Goal: Task Accomplishment & Management: Complete application form

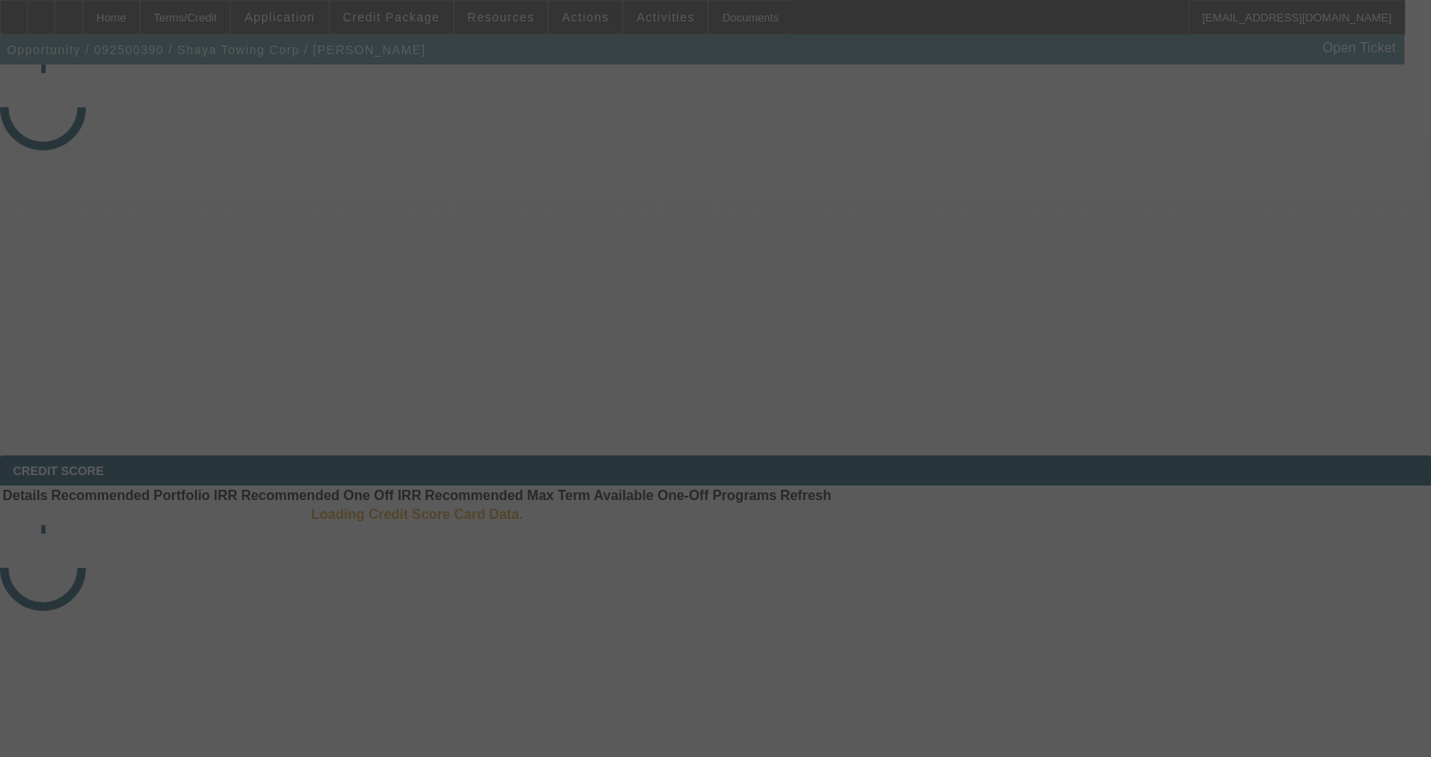
select select "3"
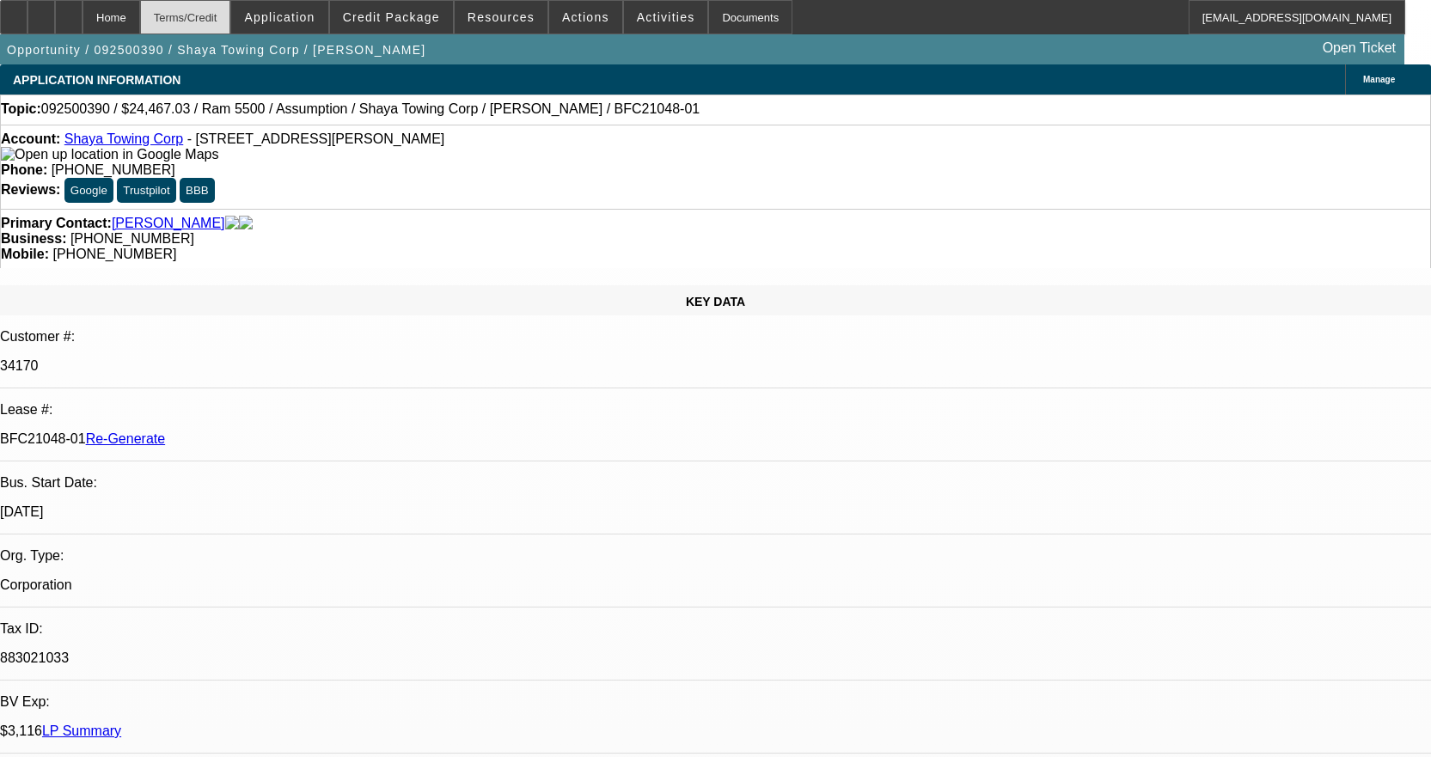
select select "0"
select select "2"
select select "0.1"
select select "4"
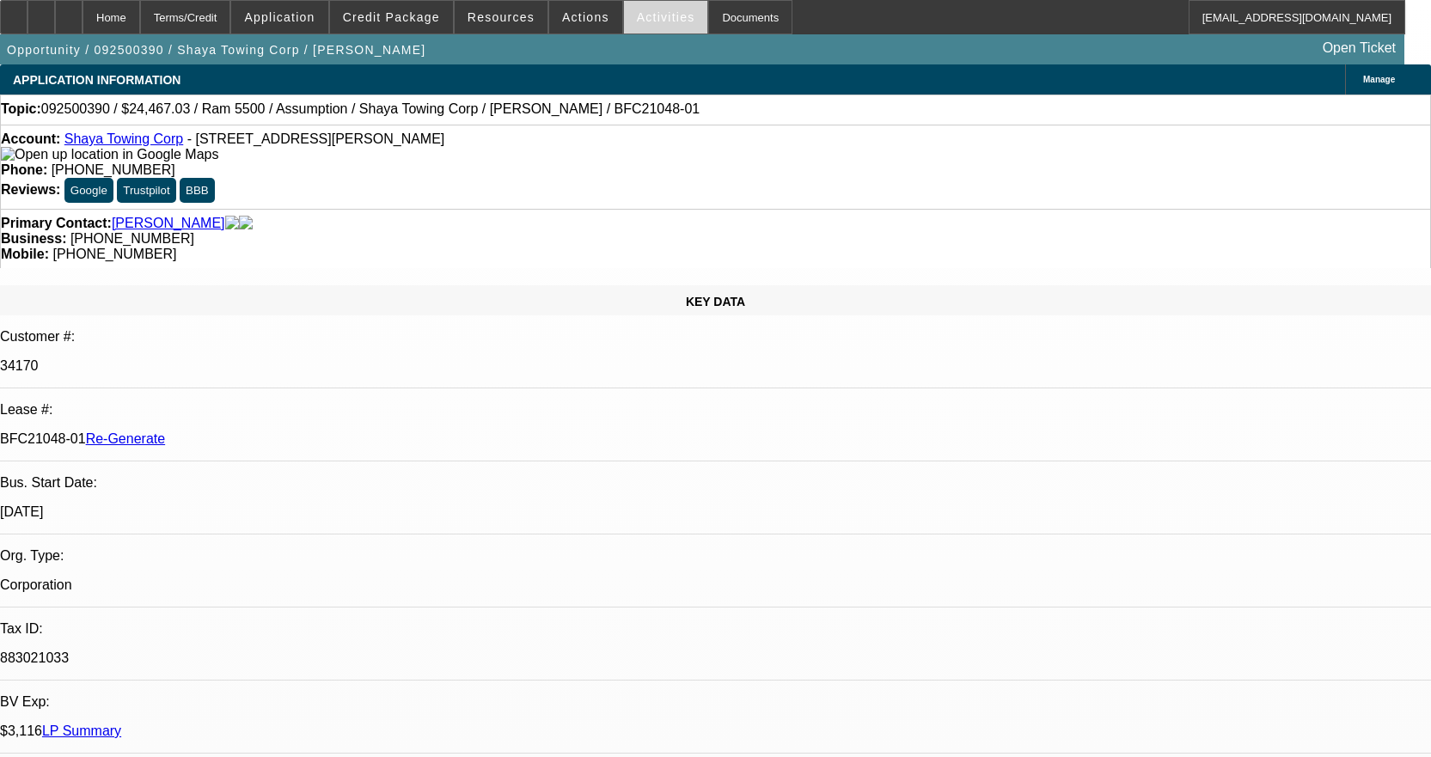
click at [650, 15] on span "Activities" at bounding box center [666, 17] width 58 height 14
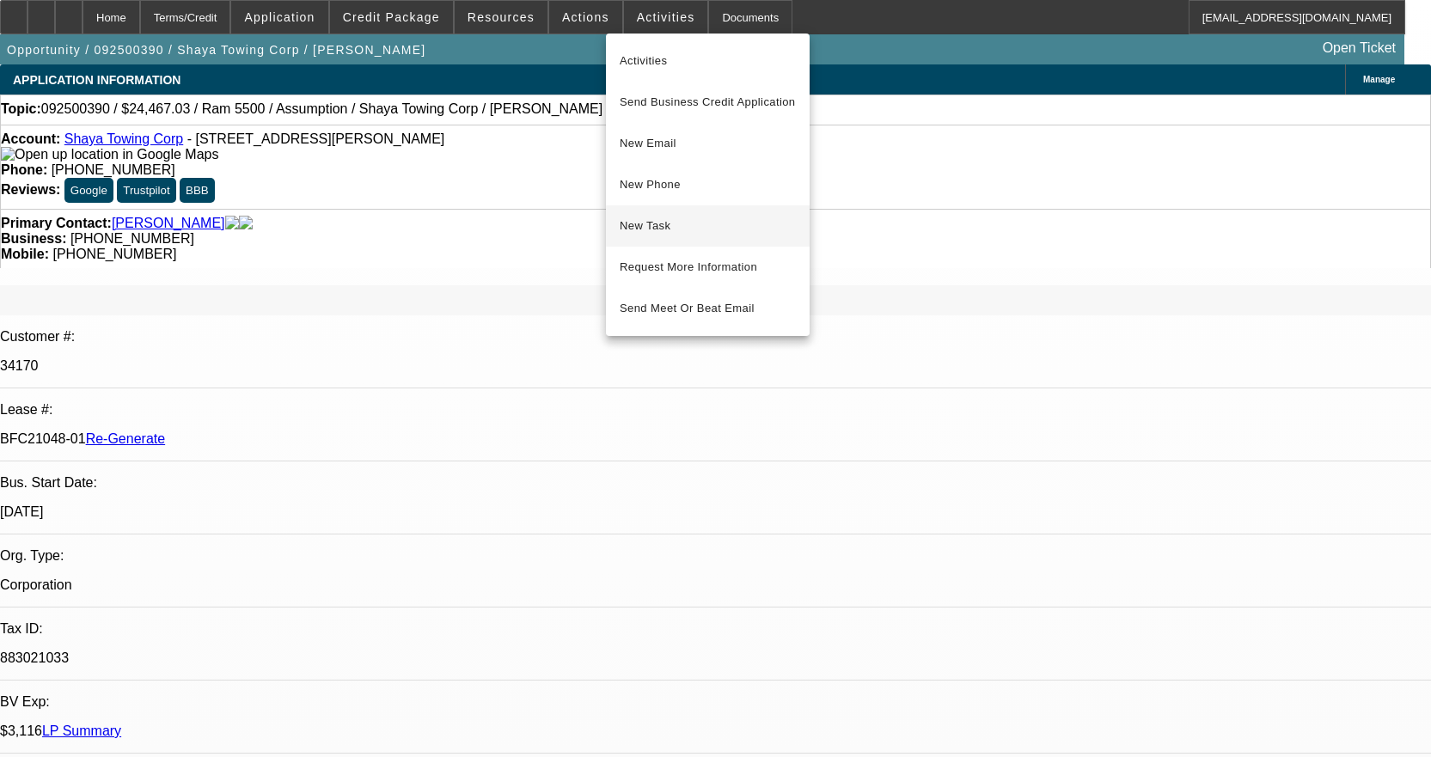
click at [701, 235] on span "New Task" at bounding box center [708, 226] width 176 height 21
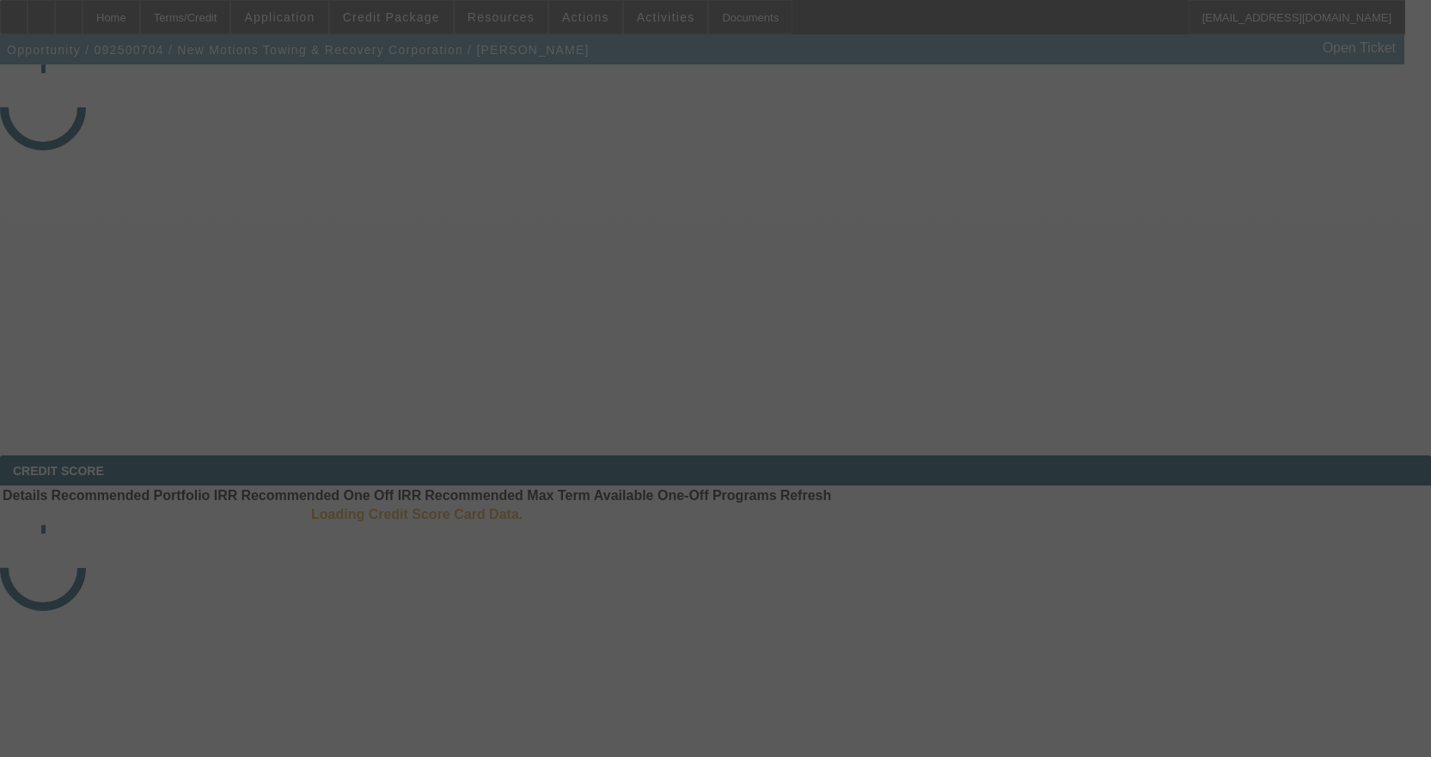
select select "3"
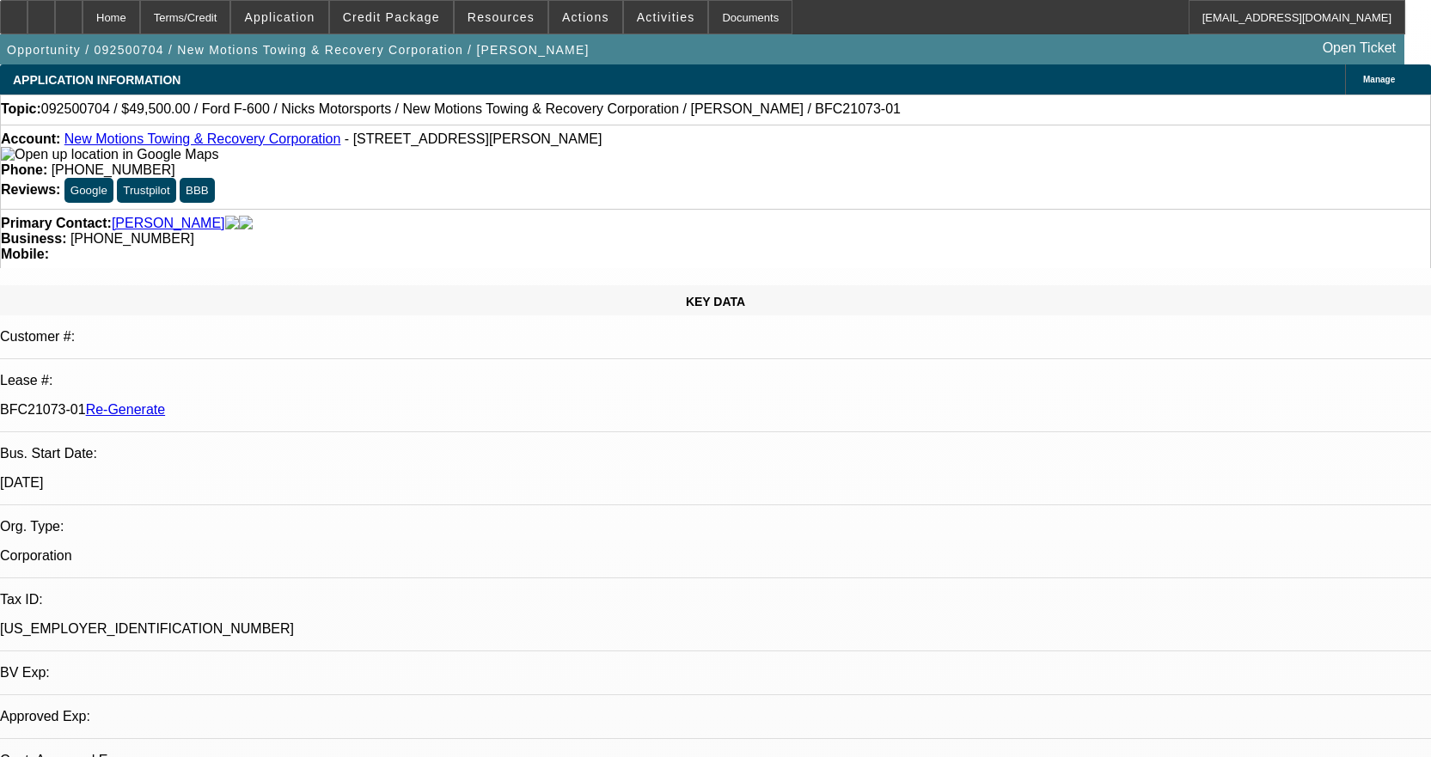
select select "0"
select select "0.1"
select select "4"
click at [264, 138] on link "New Motions Towing & Recovery Corporation" at bounding box center [202, 139] width 277 height 15
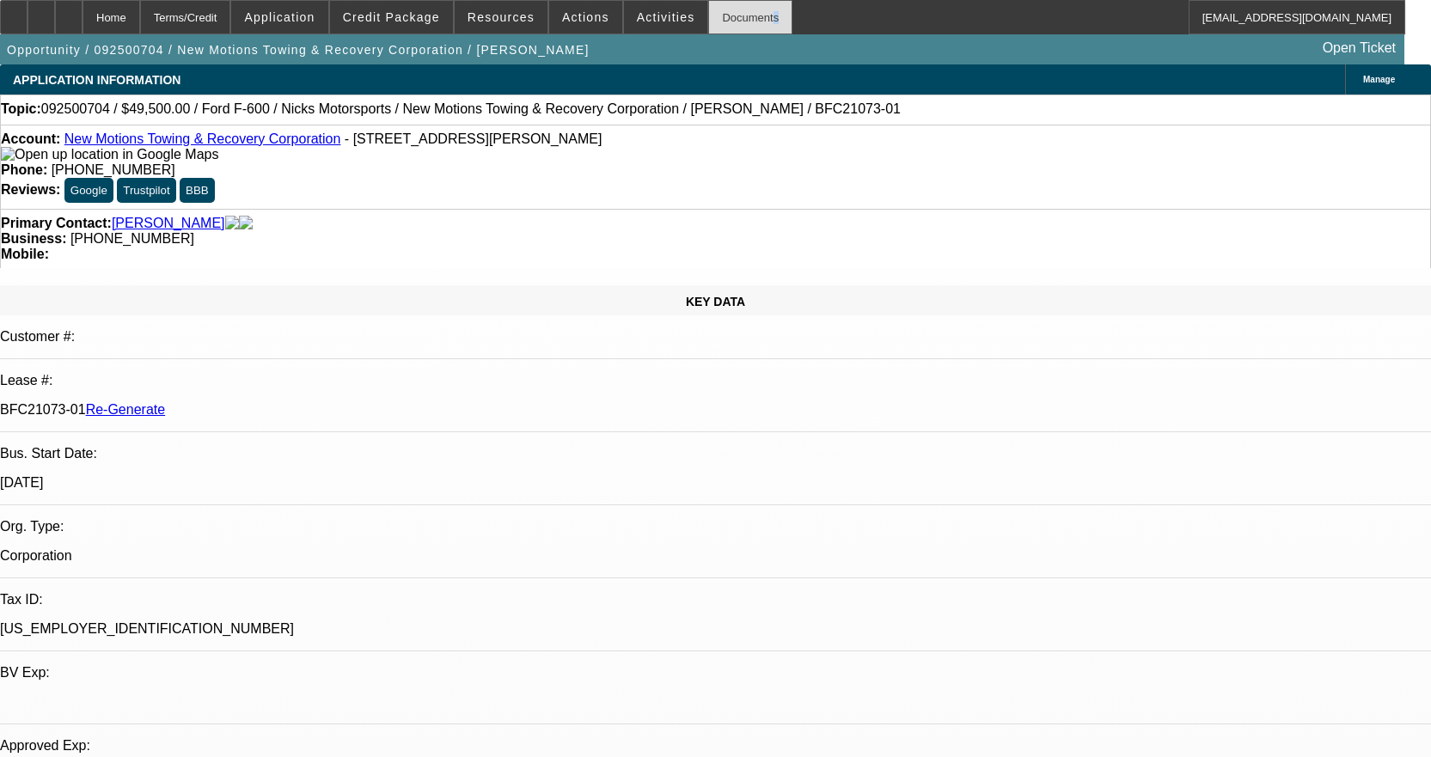
click at [708, 16] on div "Documents" at bounding box center [750, 17] width 84 height 34
click at [69, 11] on icon at bounding box center [69, 11] width 0 height 0
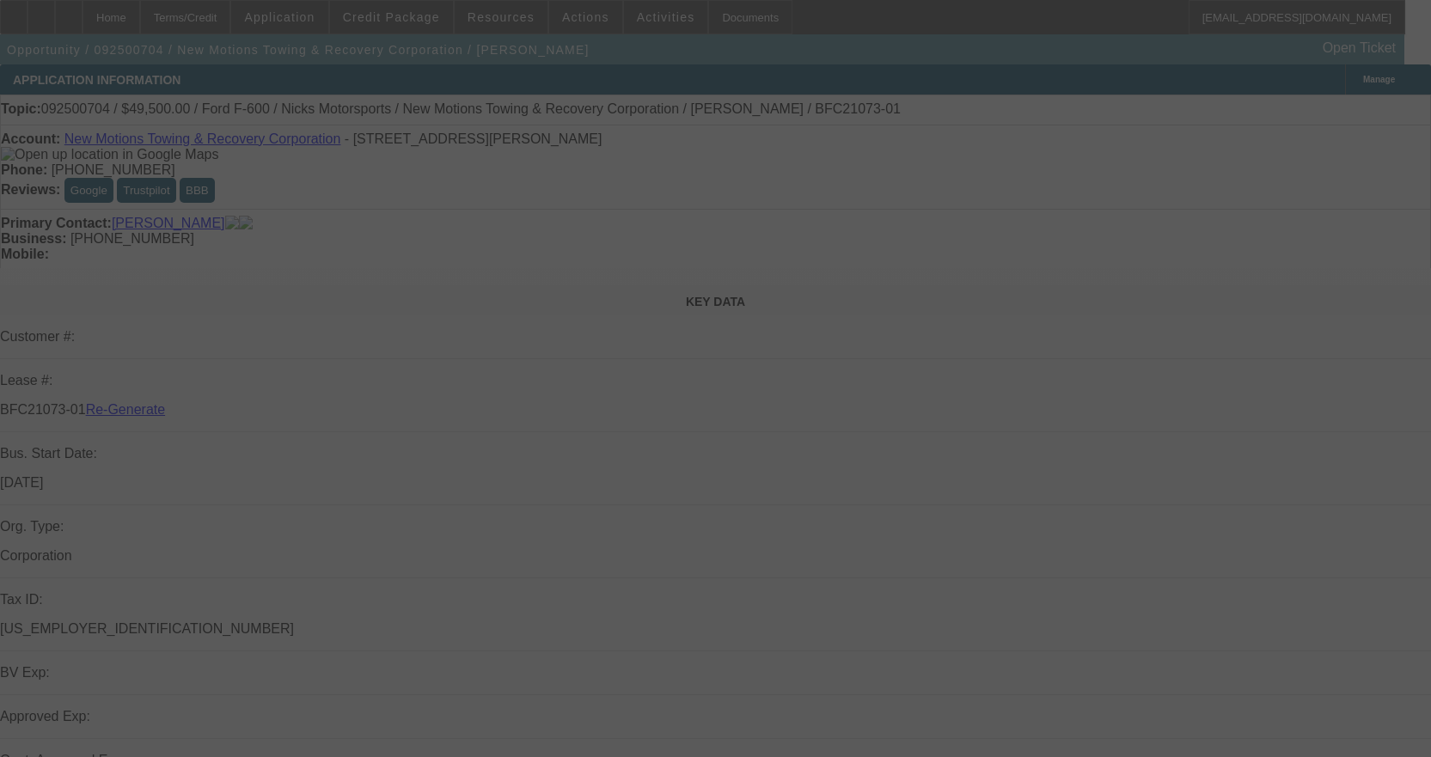
select select "3"
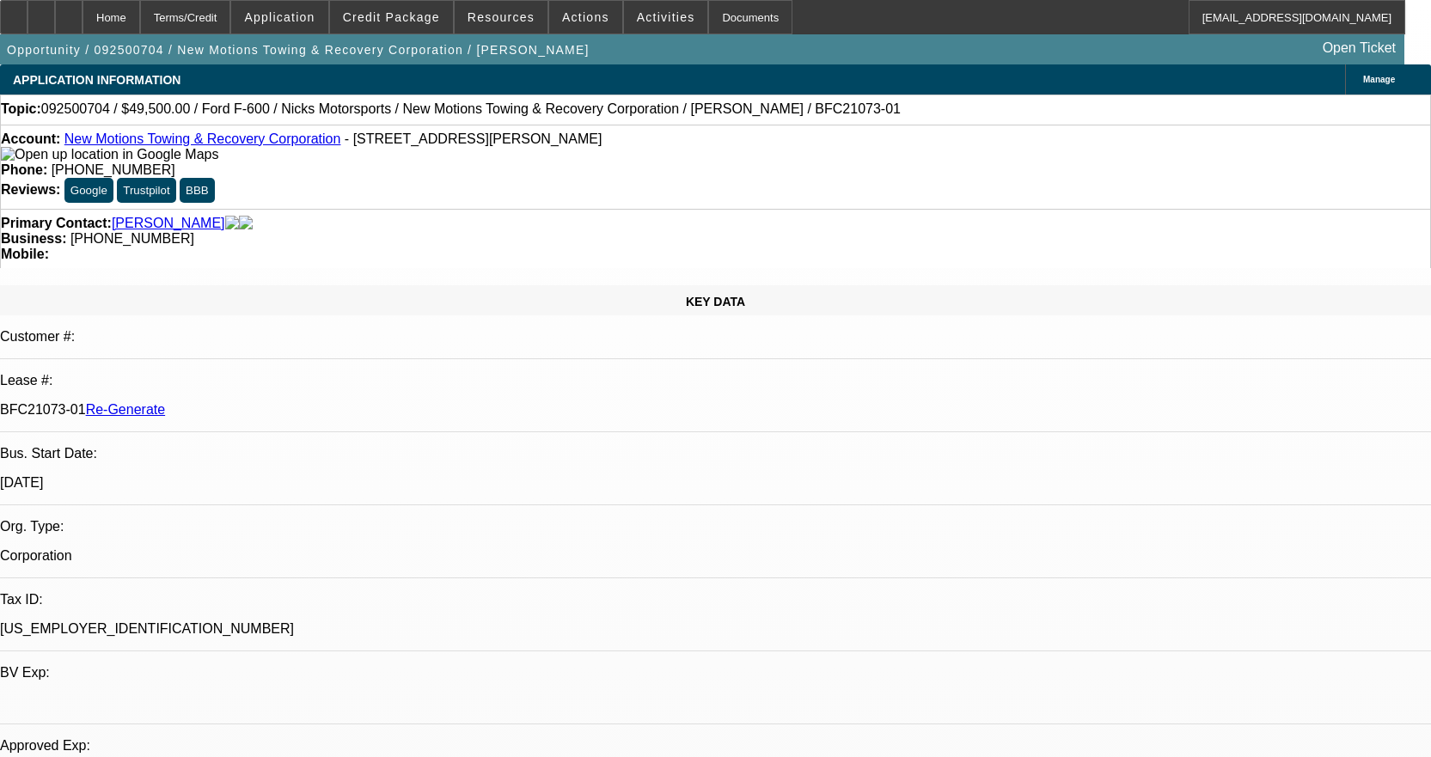
select select "0"
select select "0.1"
select select "4"
click at [714, 17] on div "Documents" at bounding box center [750, 17] width 84 height 34
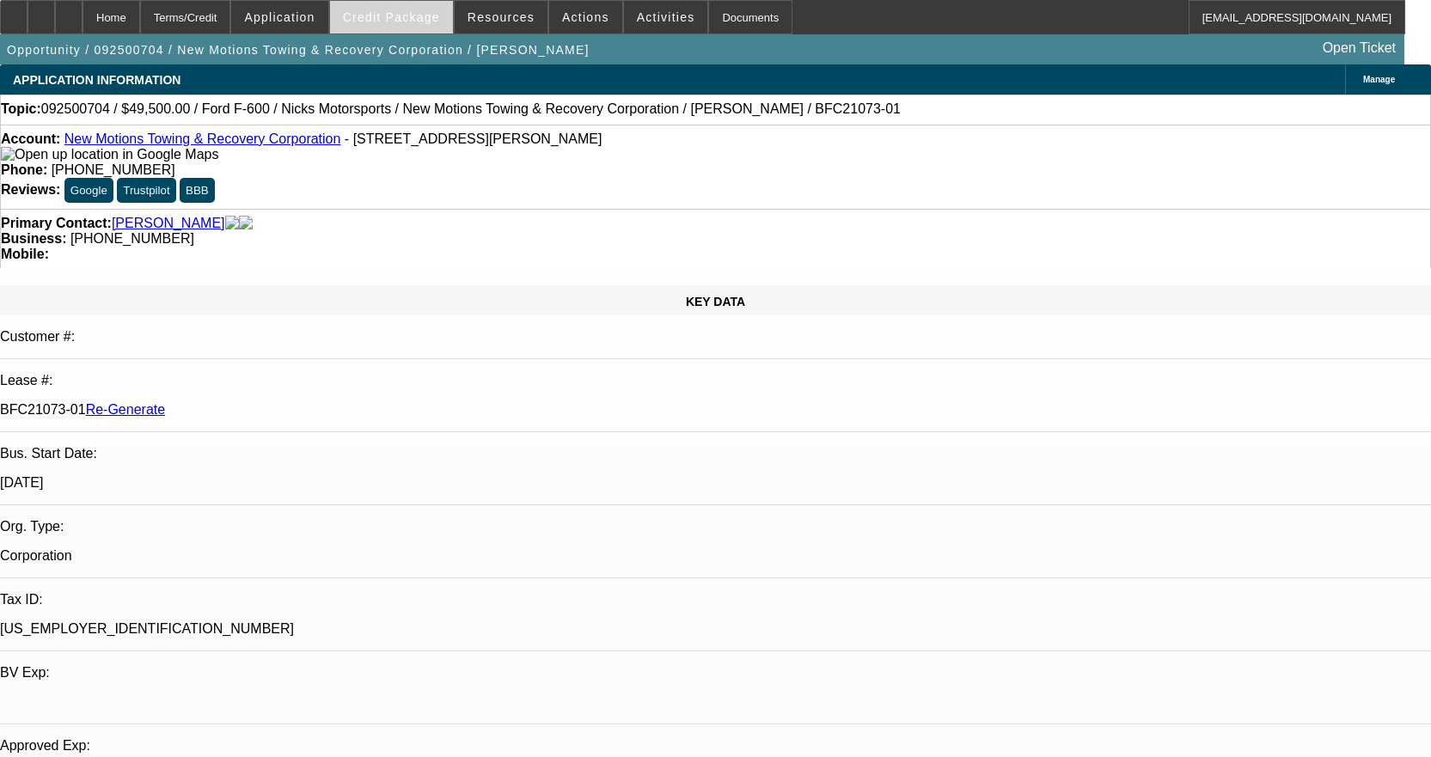
click at [422, 11] on span "Credit Package" at bounding box center [391, 17] width 97 height 14
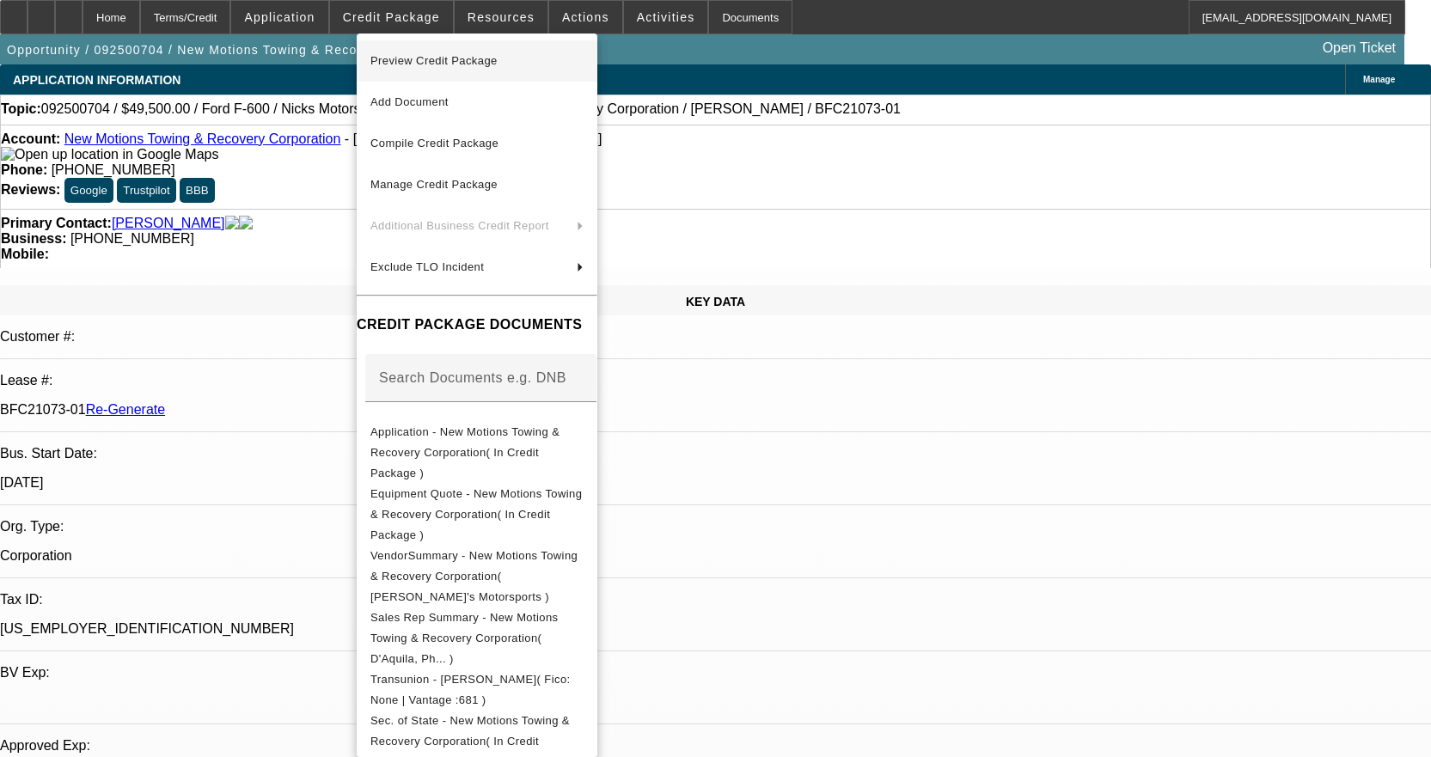
click at [442, 50] on button "Preview Credit Package" at bounding box center [477, 60] width 241 height 41
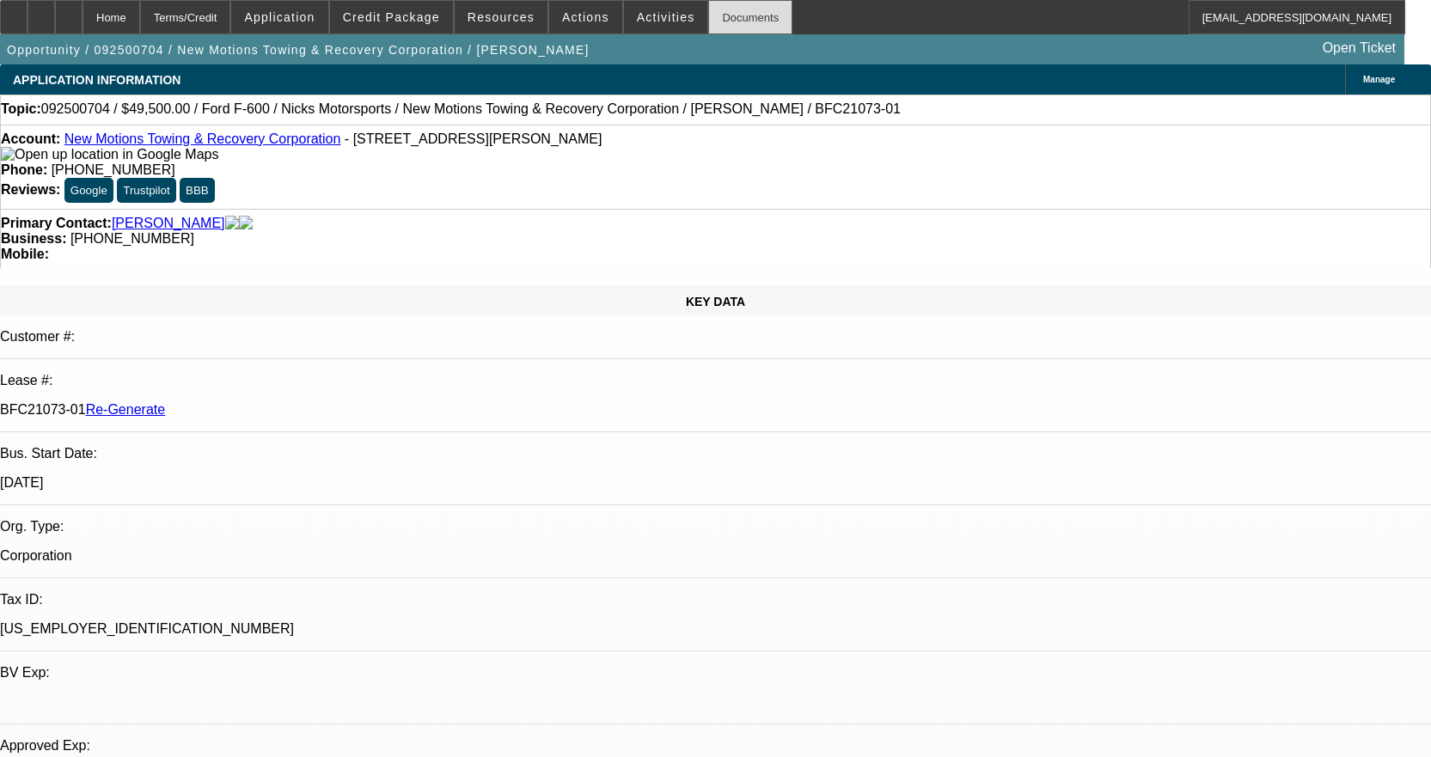
click at [708, 30] on div "Documents" at bounding box center [750, 17] width 84 height 34
click at [659, 11] on span "Activities" at bounding box center [666, 17] width 58 height 14
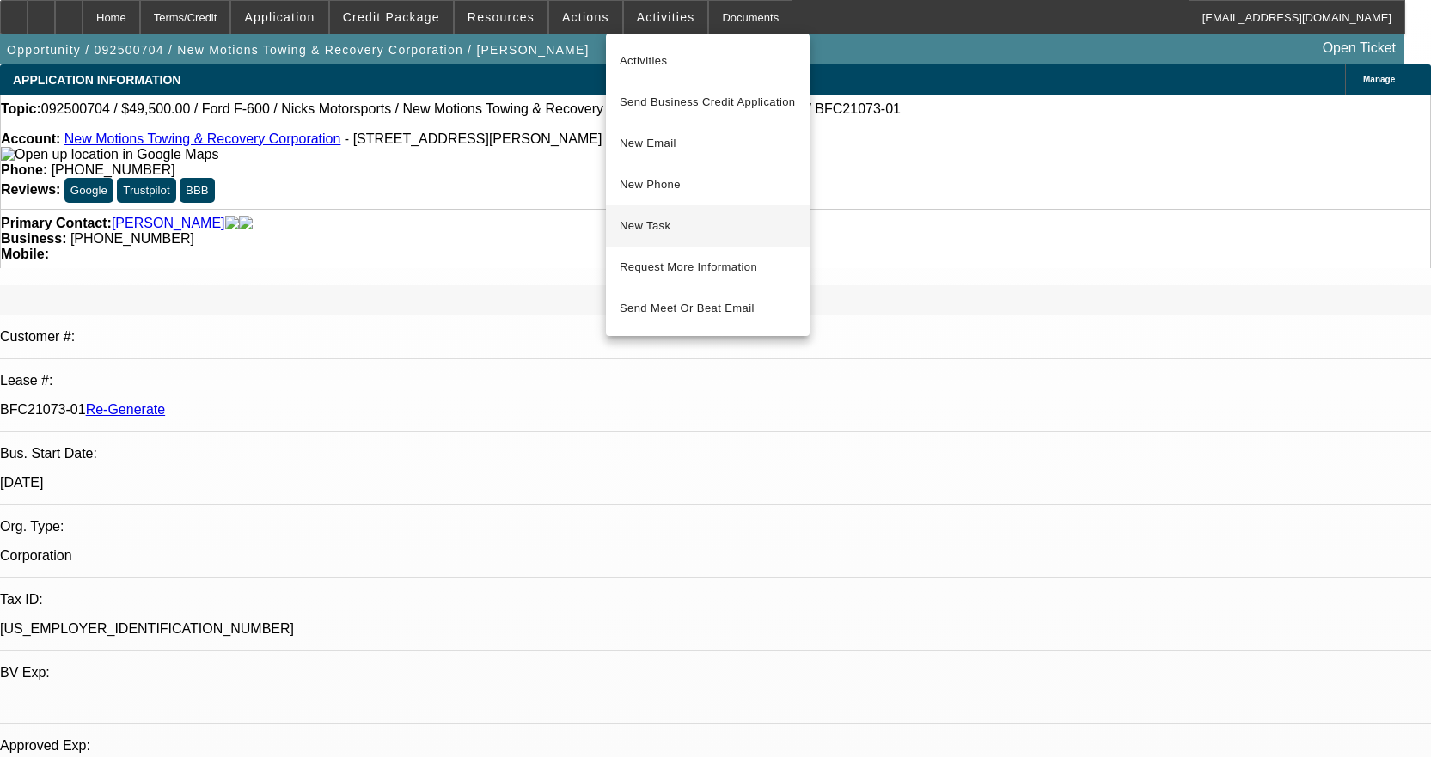
click at [636, 218] on span "New Task" at bounding box center [708, 226] width 176 height 21
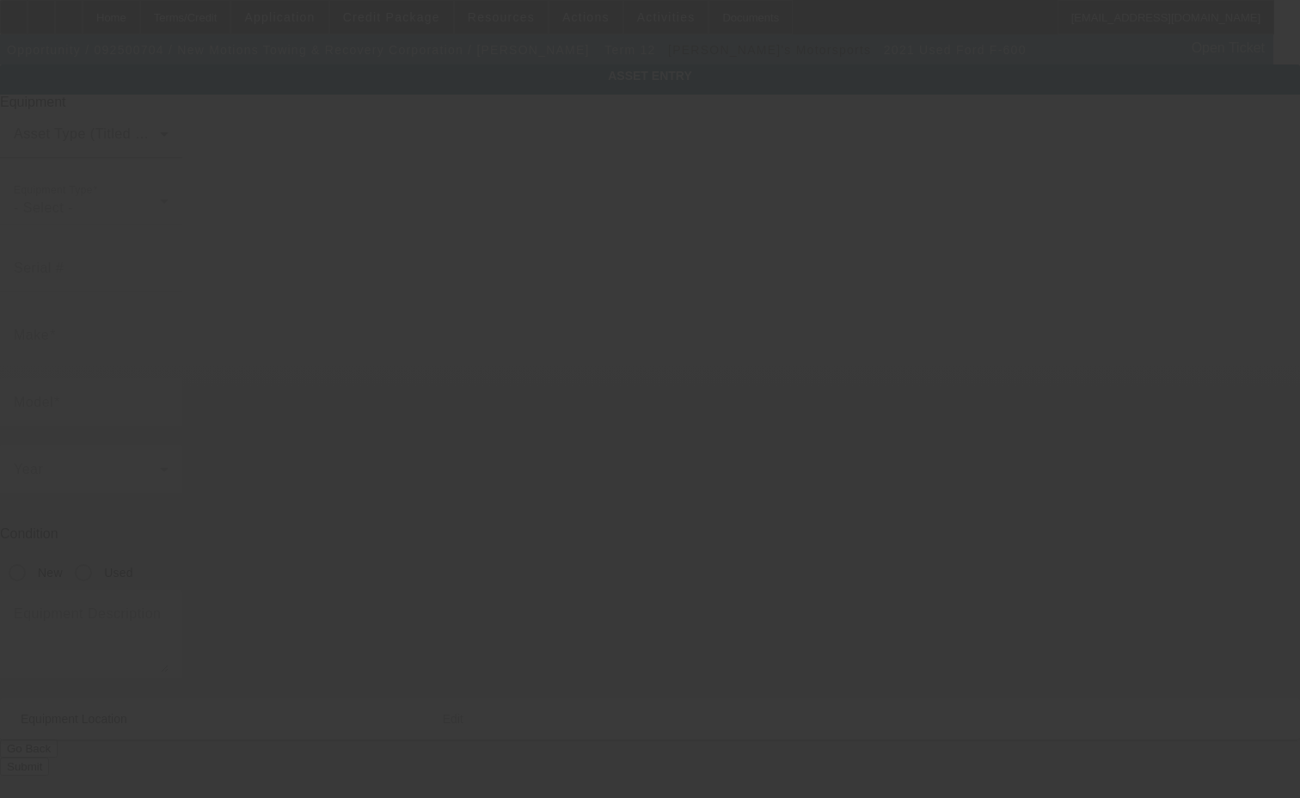
type input "1FDFF6LTXMDA00874"
type input "FORD"
type input "F-600"
radio input "true"
type textarea "with"
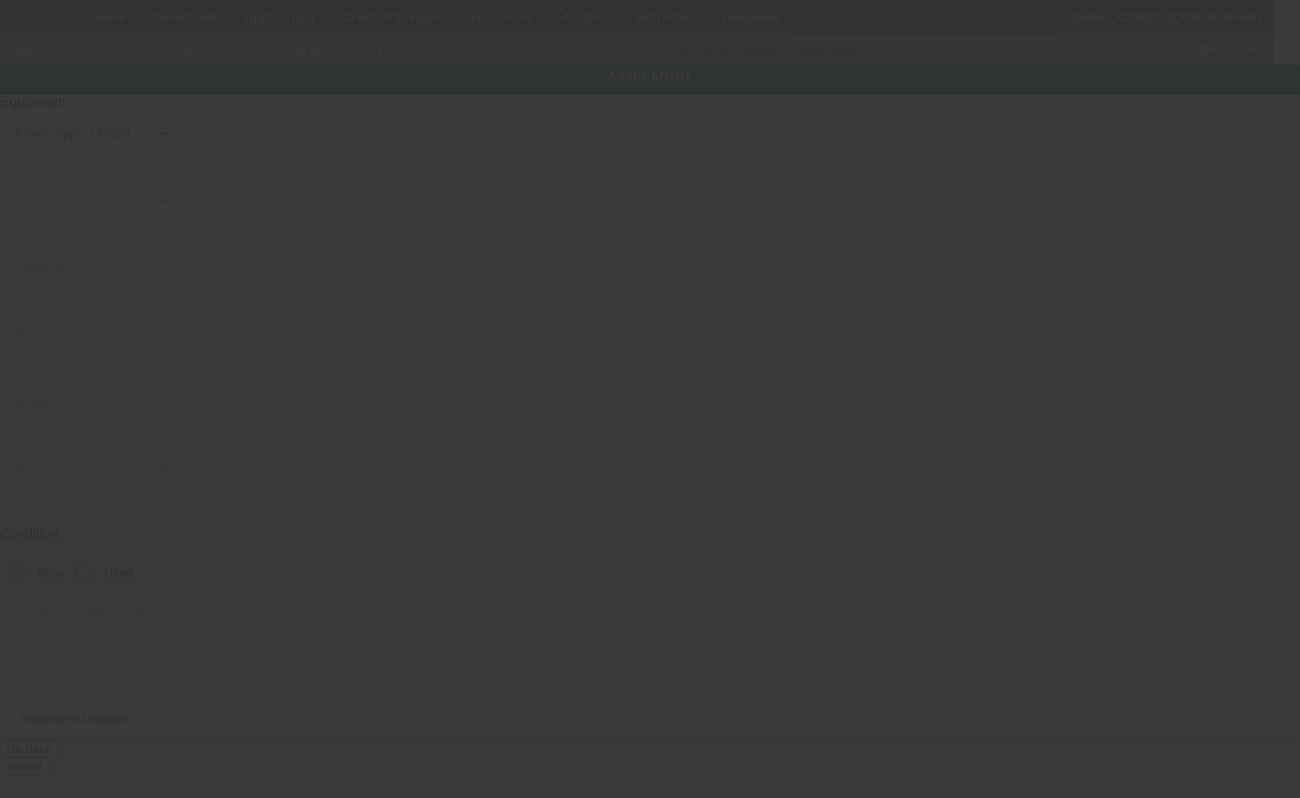
type input "7761 Wayne ave"
type input "Upper darby"
type input "19129"
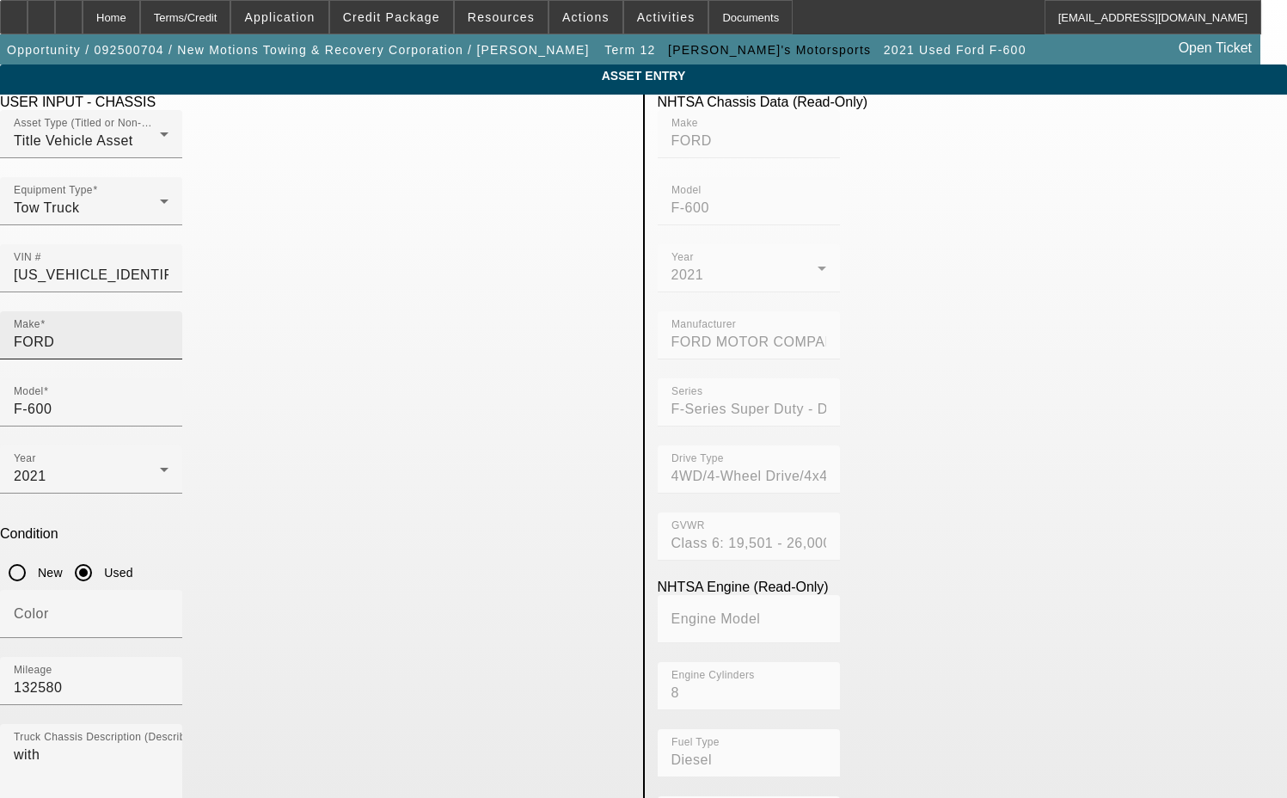
click at [168, 311] on div "Make FORD" at bounding box center [91, 335] width 155 height 48
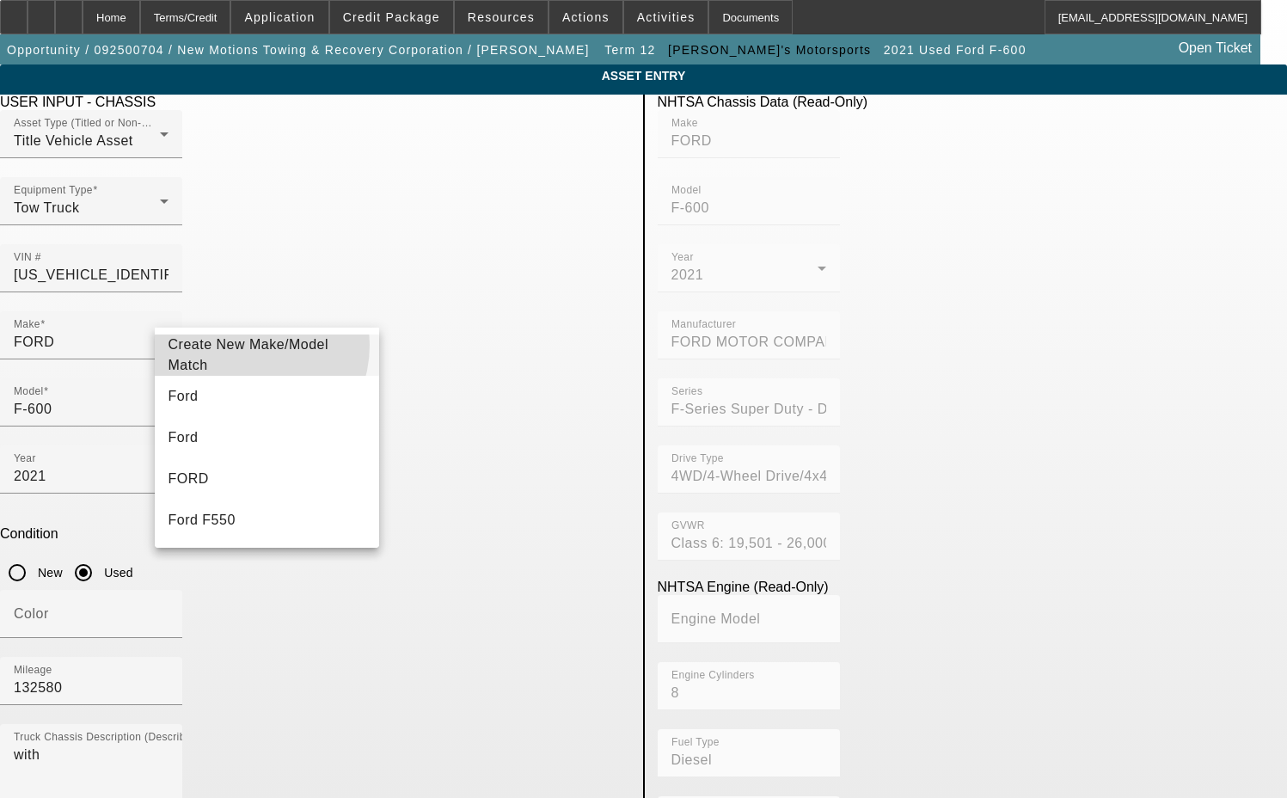
click at [239, 345] on span "Create New Make/Model Match" at bounding box center [267, 354] width 198 height 41
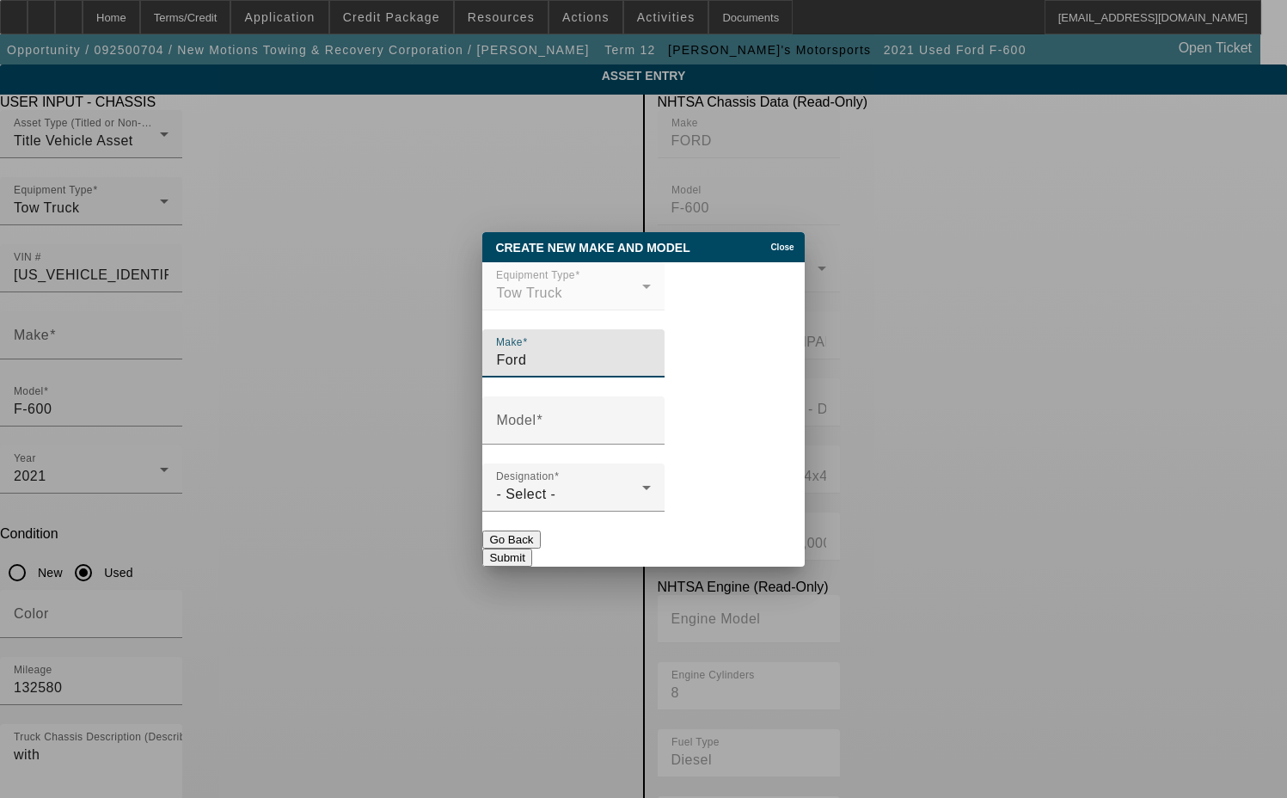
type input "Ford"
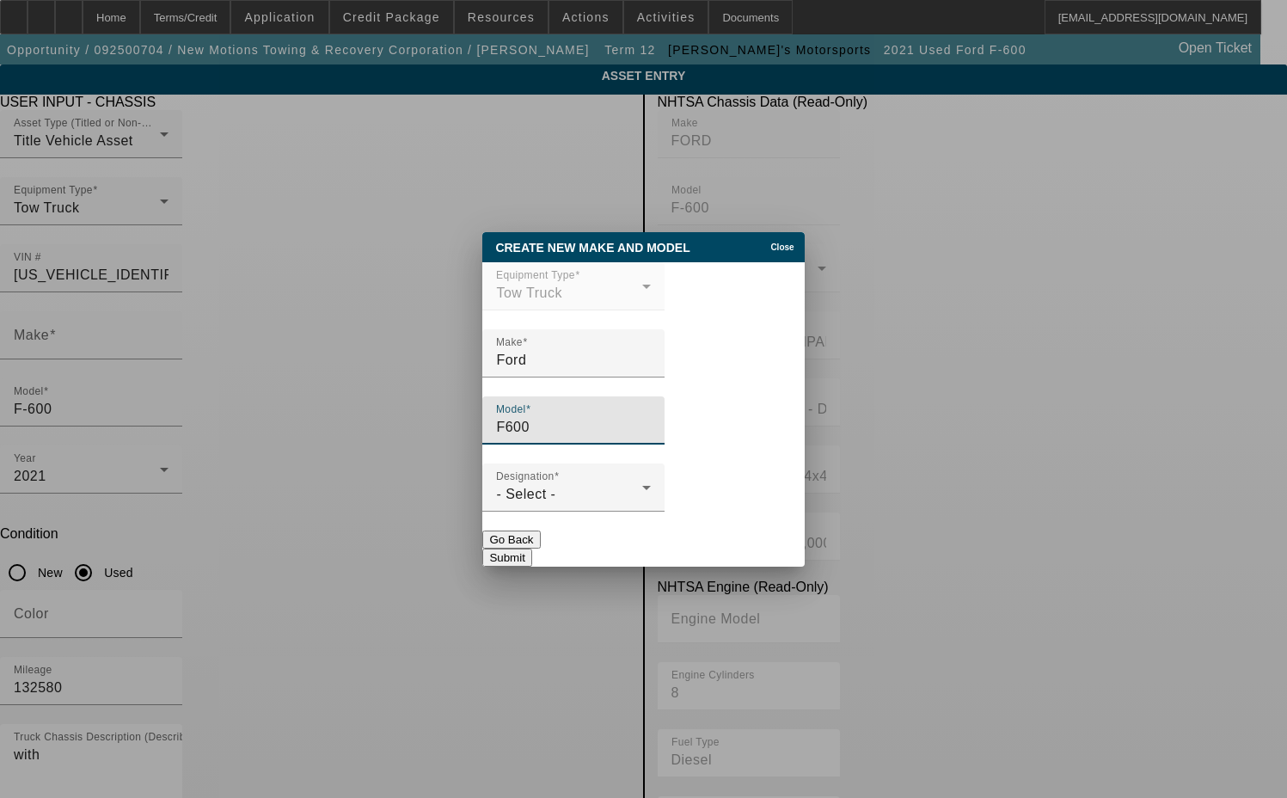
type input "F600"
click at [566, 516] on div at bounding box center [573, 520] width 182 height 19
click at [566, 515] on div at bounding box center [573, 520] width 182 height 19
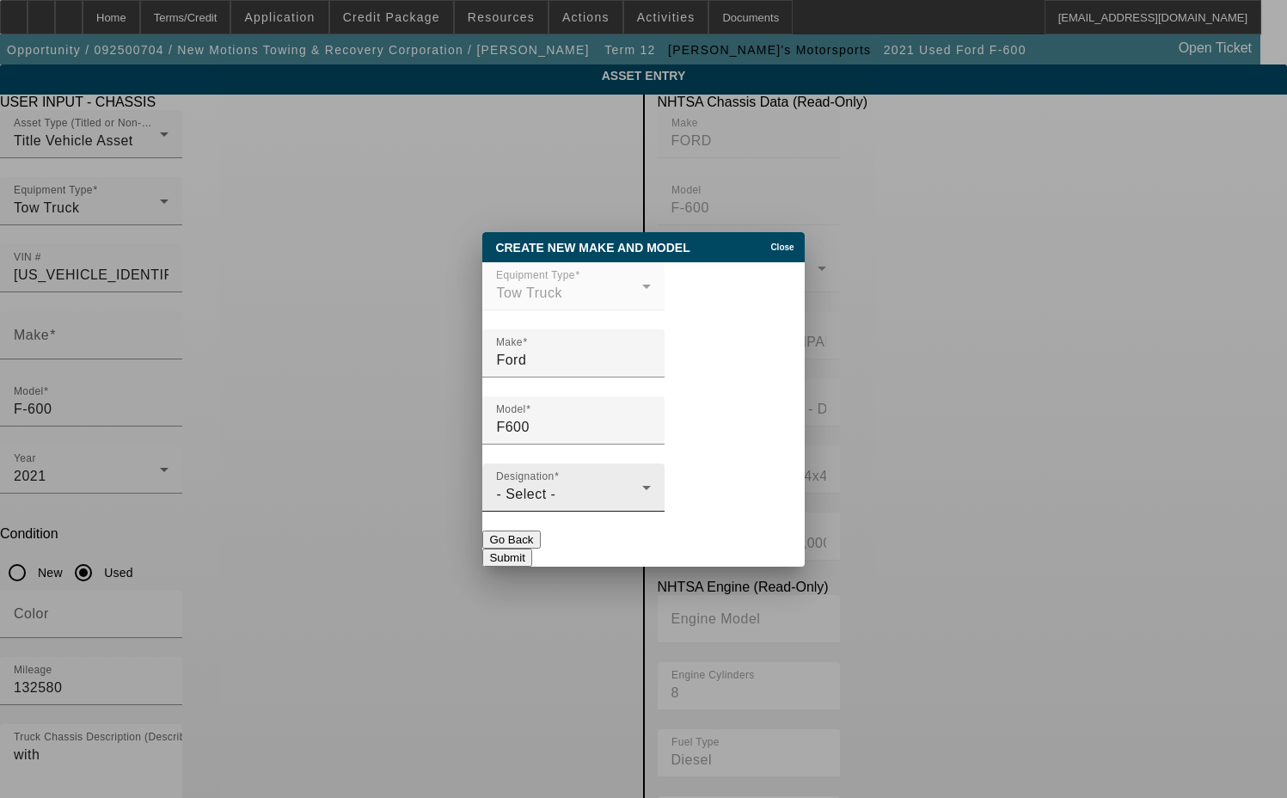
click at [563, 502] on div "- Select -" at bounding box center [569, 494] width 146 height 21
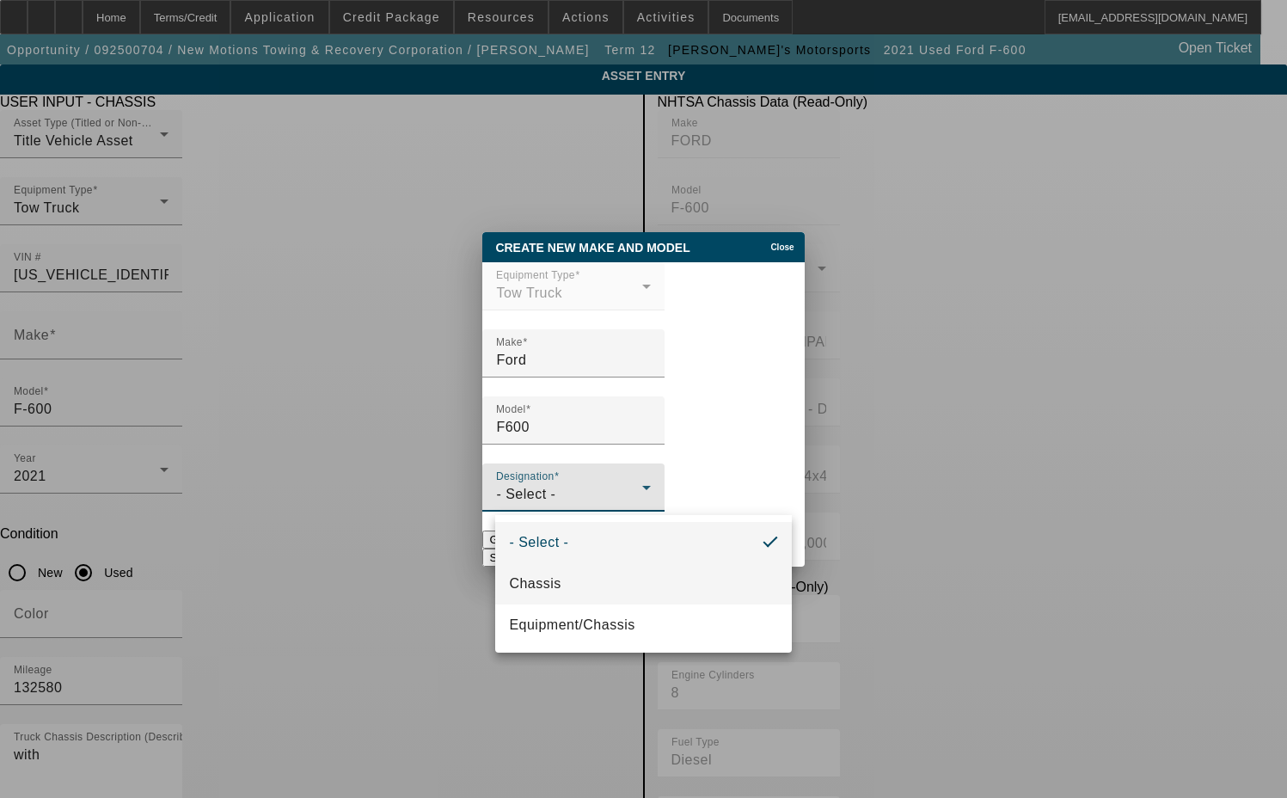
click at [571, 575] on mat-option "Chassis" at bounding box center [643, 583] width 296 height 41
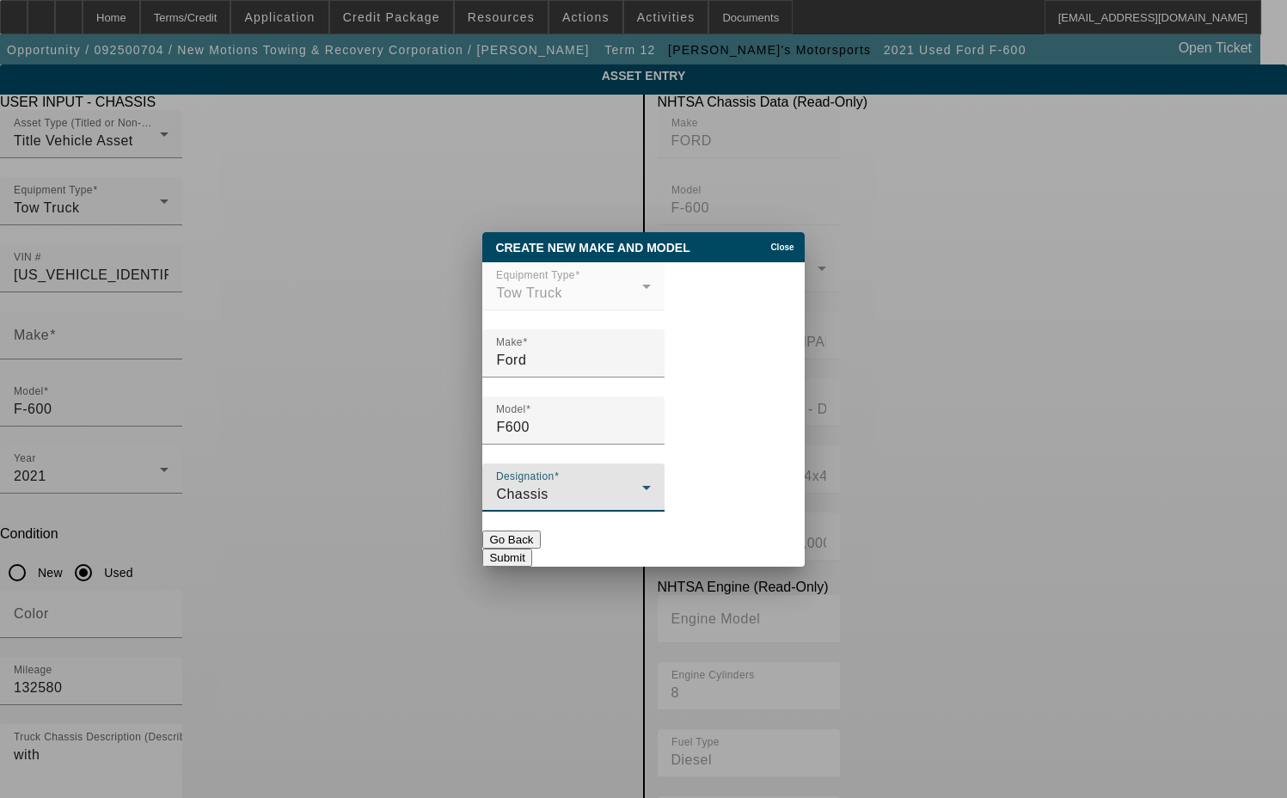
click at [531, 549] on button "Submit" at bounding box center [506, 557] width 49 height 18
type input "Ford"
type input "F600"
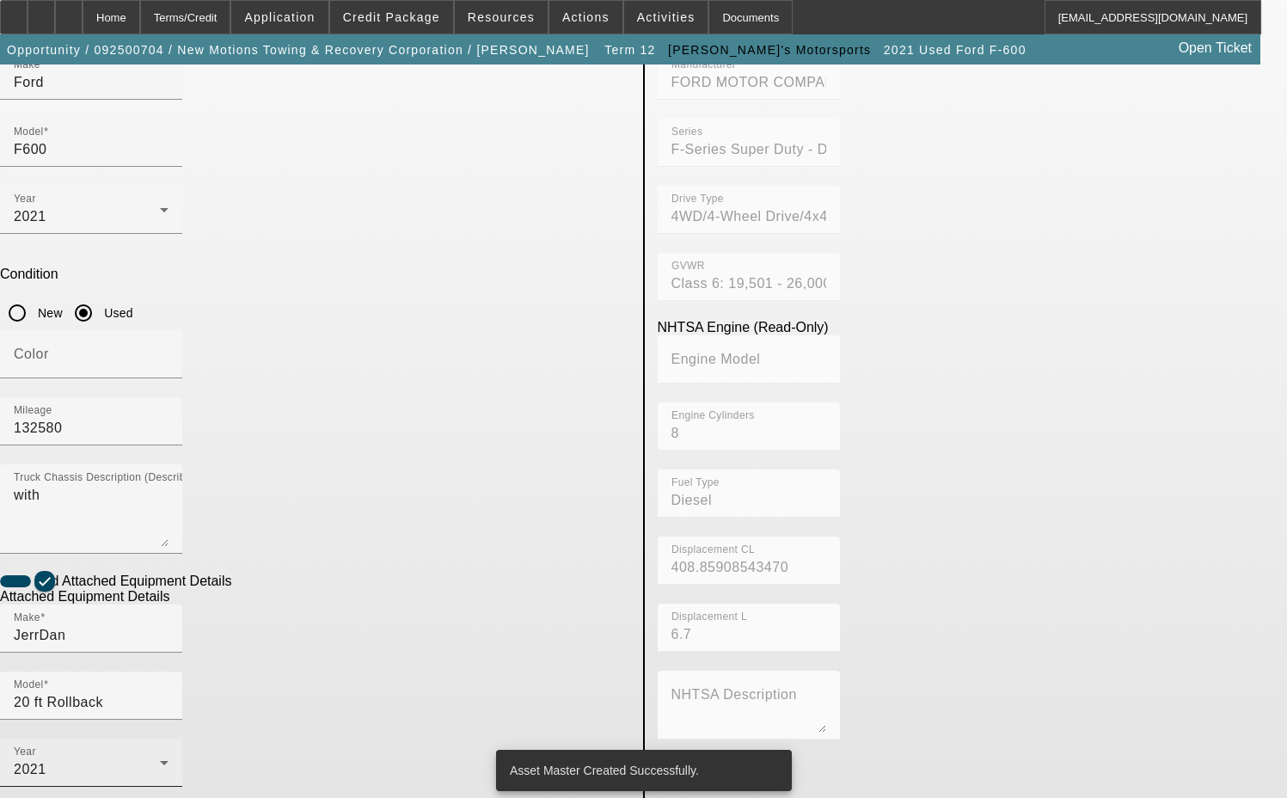
scroll to position [309, 0]
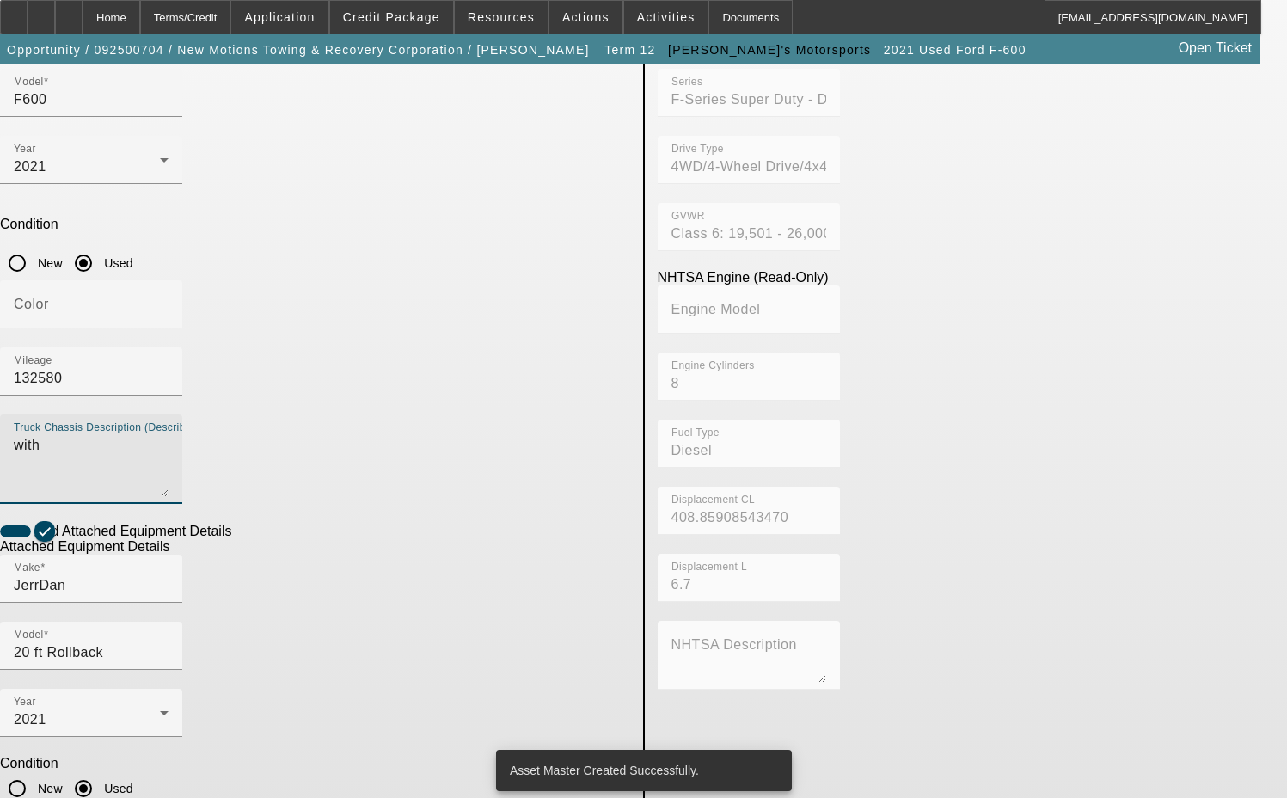
drag, startPoint x: 212, startPoint y: 208, endPoint x: 62, endPoint y: 199, distance: 150.7
click at [64, 200] on app-asset-collateral-manage "ASSET ENTRY Delete asset USER INPUT - CHASSIS Asset Type (Titled or Non-Titled)…" at bounding box center [643, 423] width 1287 height 1337
type textarea "with"
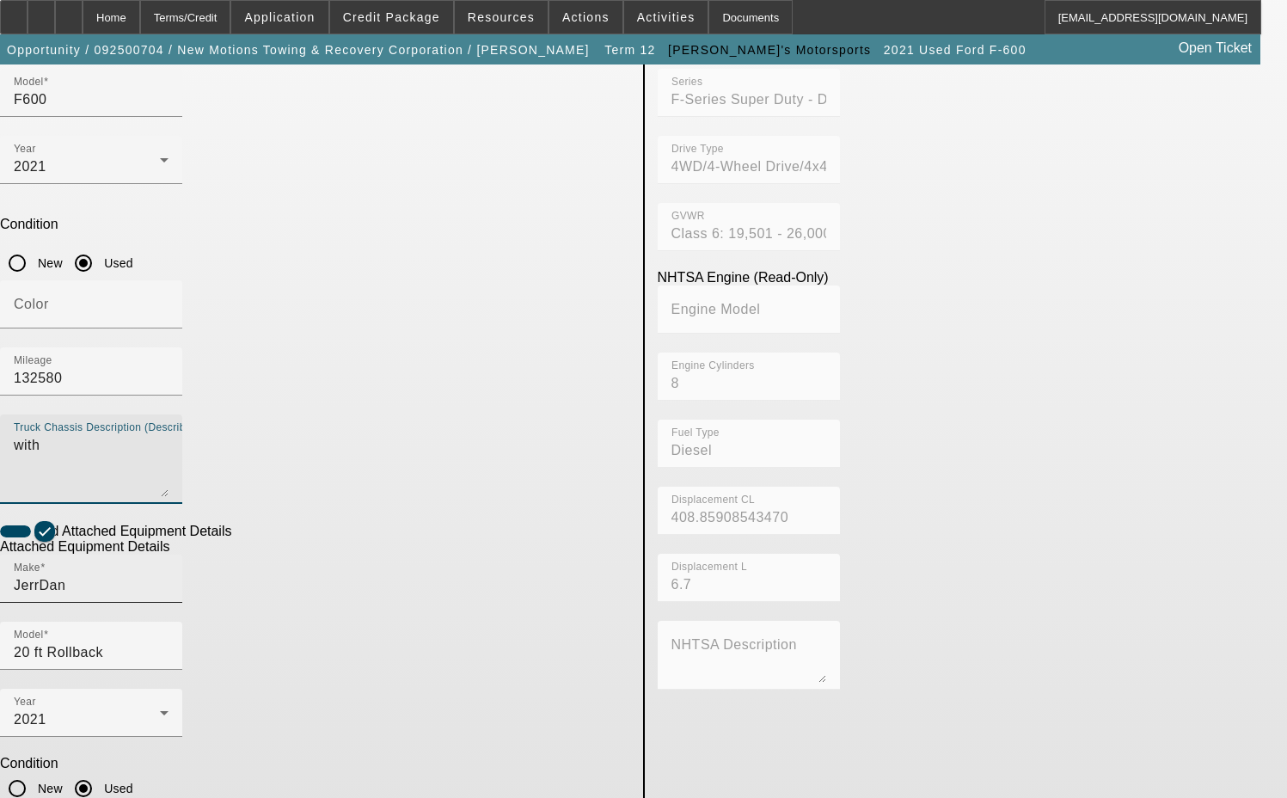
click at [168, 575] on input "JerrDan" at bounding box center [91, 585] width 155 height 21
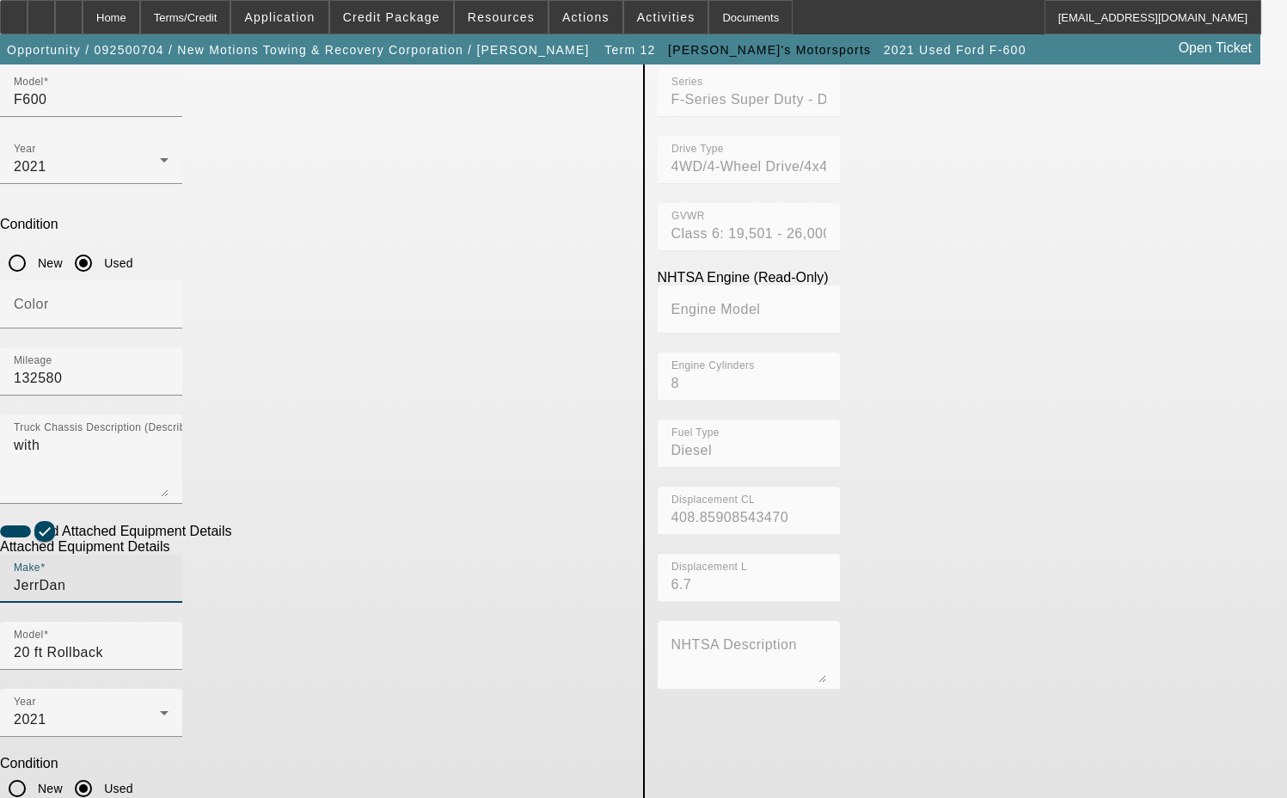
click at [168, 575] on input "JerrDan" at bounding box center [91, 585] width 155 height 21
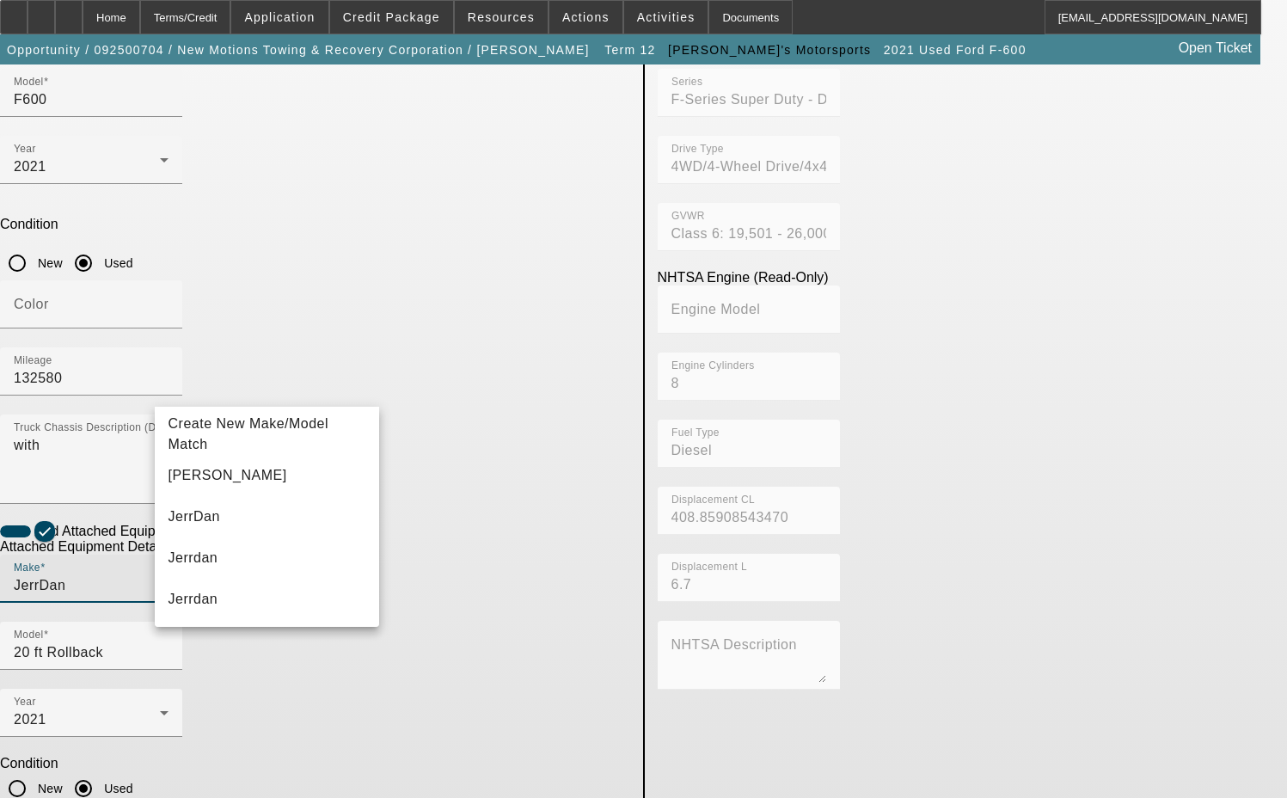
click at [168, 575] on input "JerrDan" at bounding box center [91, 585] width 155 height 21
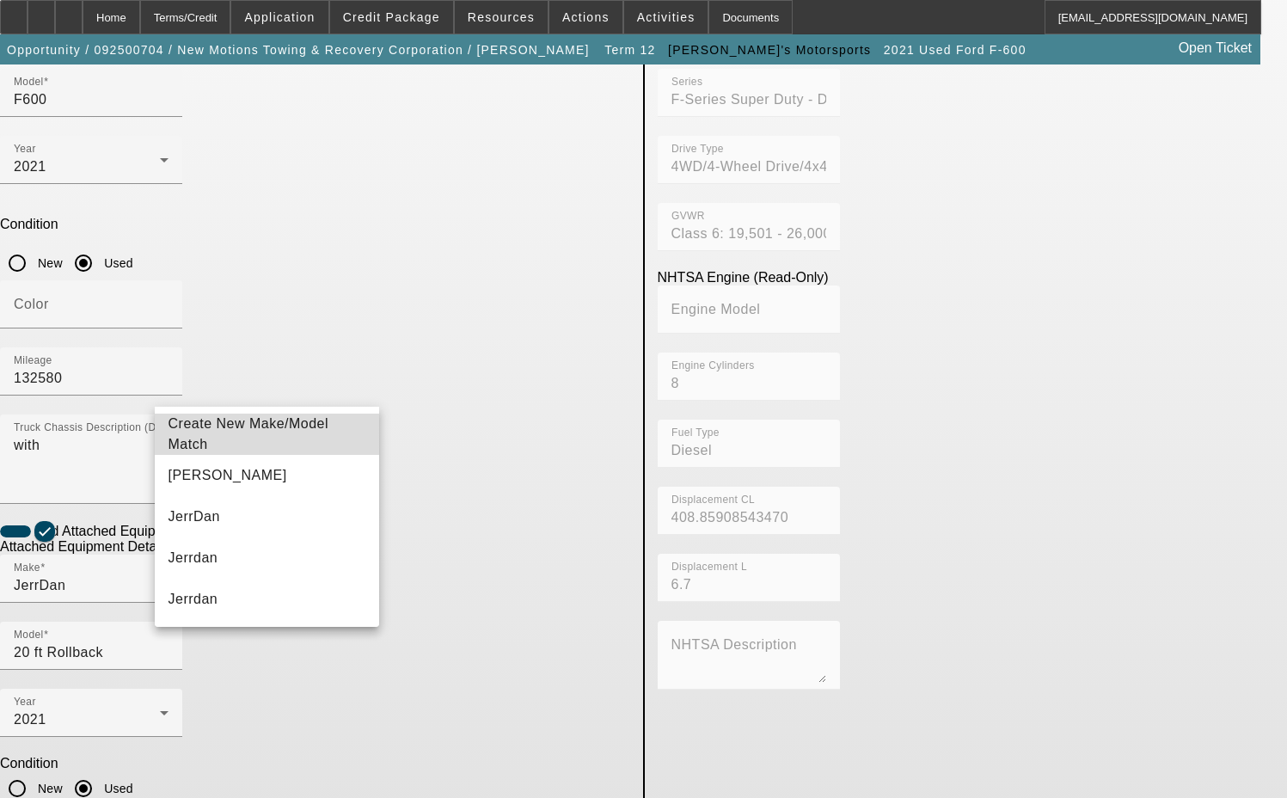
click at [304, 433] on span "Create New Make/Model Match" at bounding box center [248, 433] width 161 height 35
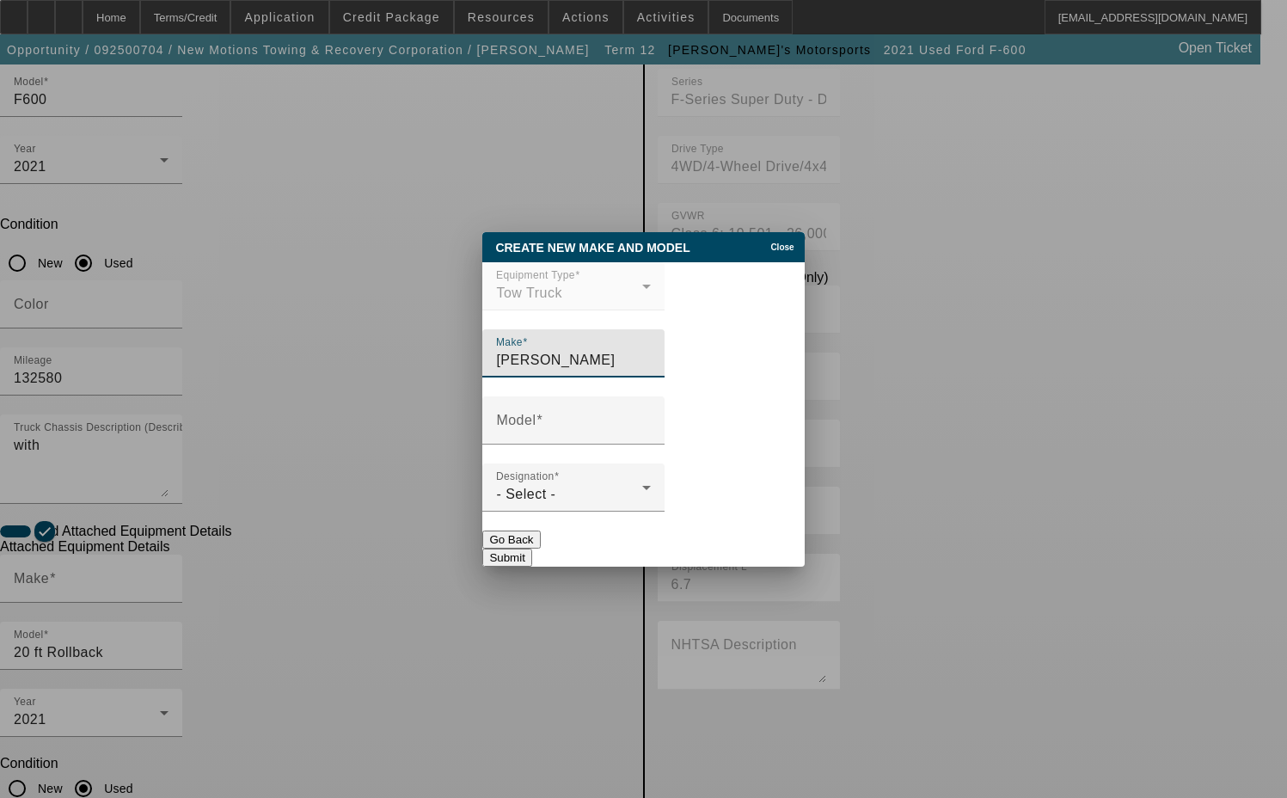
type input "[PERSON_NAME]"
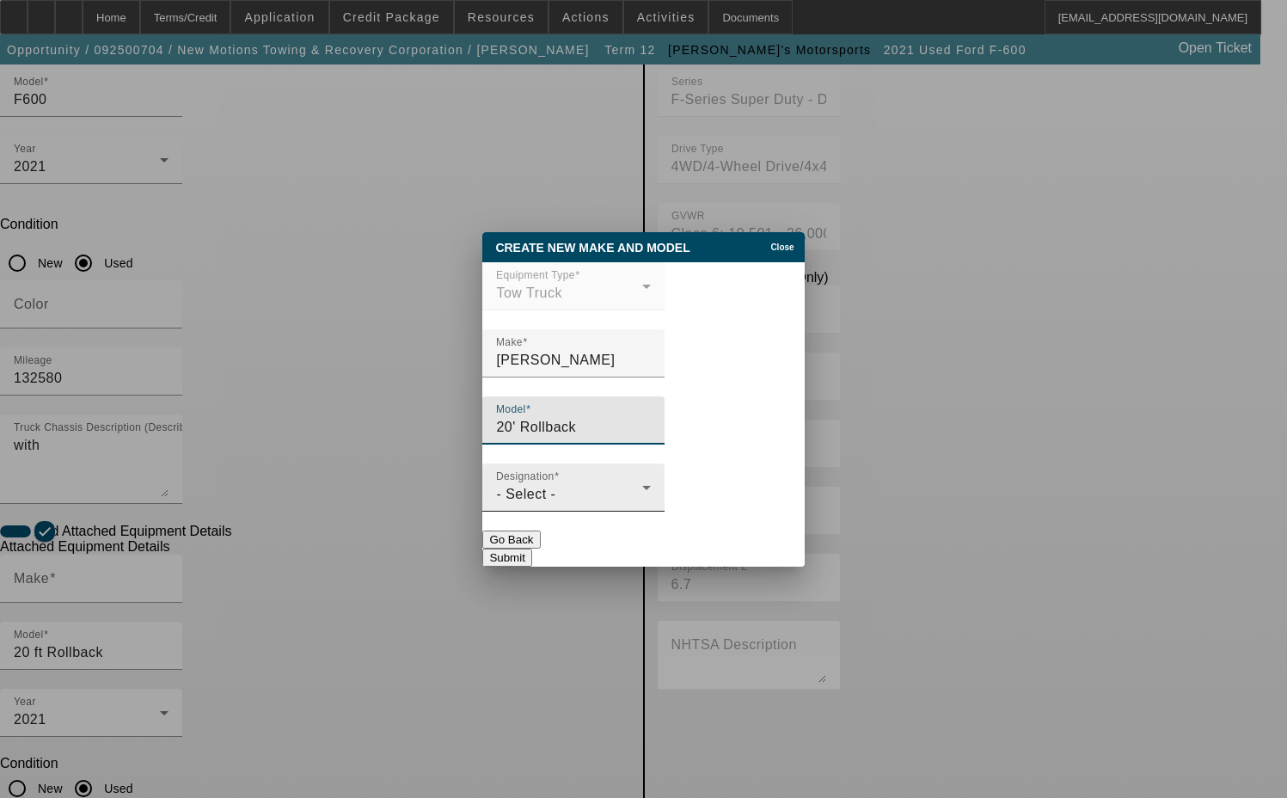
type input "20' Rollback"
click at [551, 501] on span "- Select -" at bounding box center [525, 493] width 59 height 15
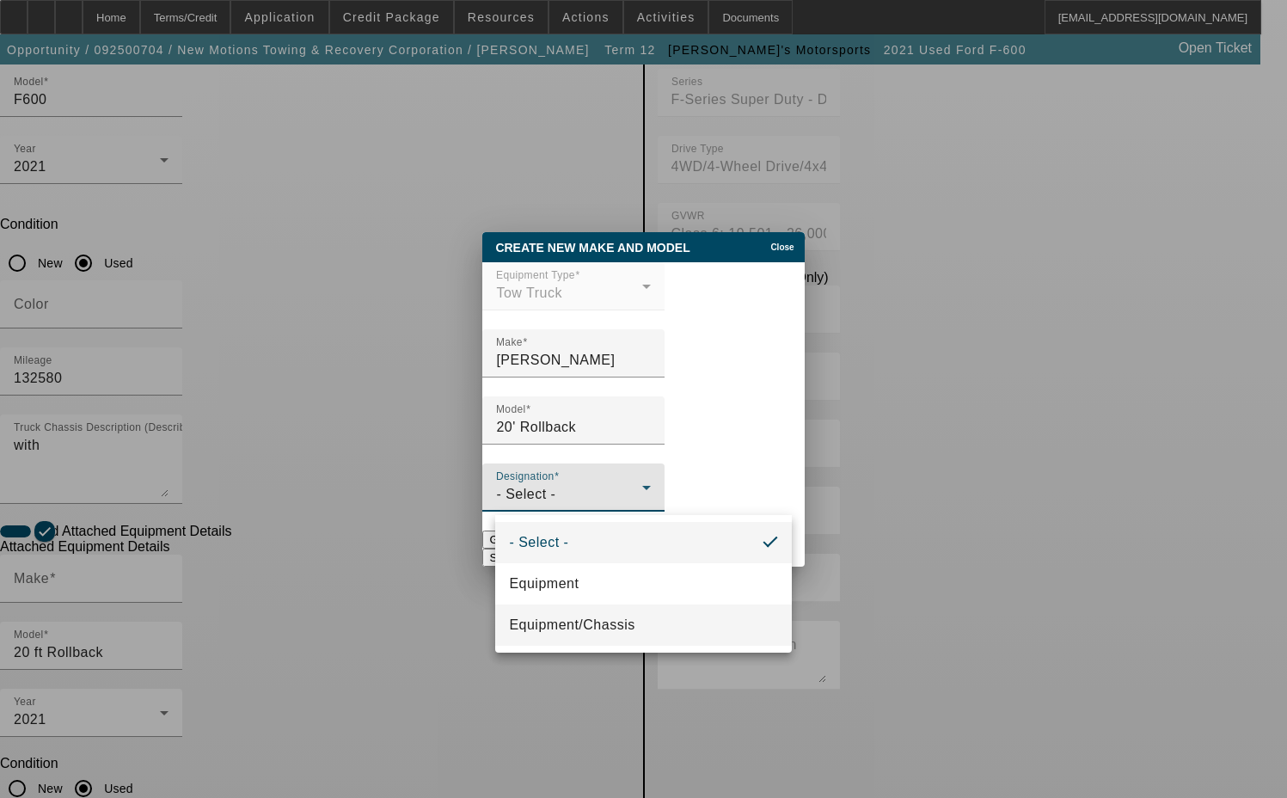
click at [561, 619] on span "Equipment/Chassis" at bounding box center [571, 625] width 125 height 21
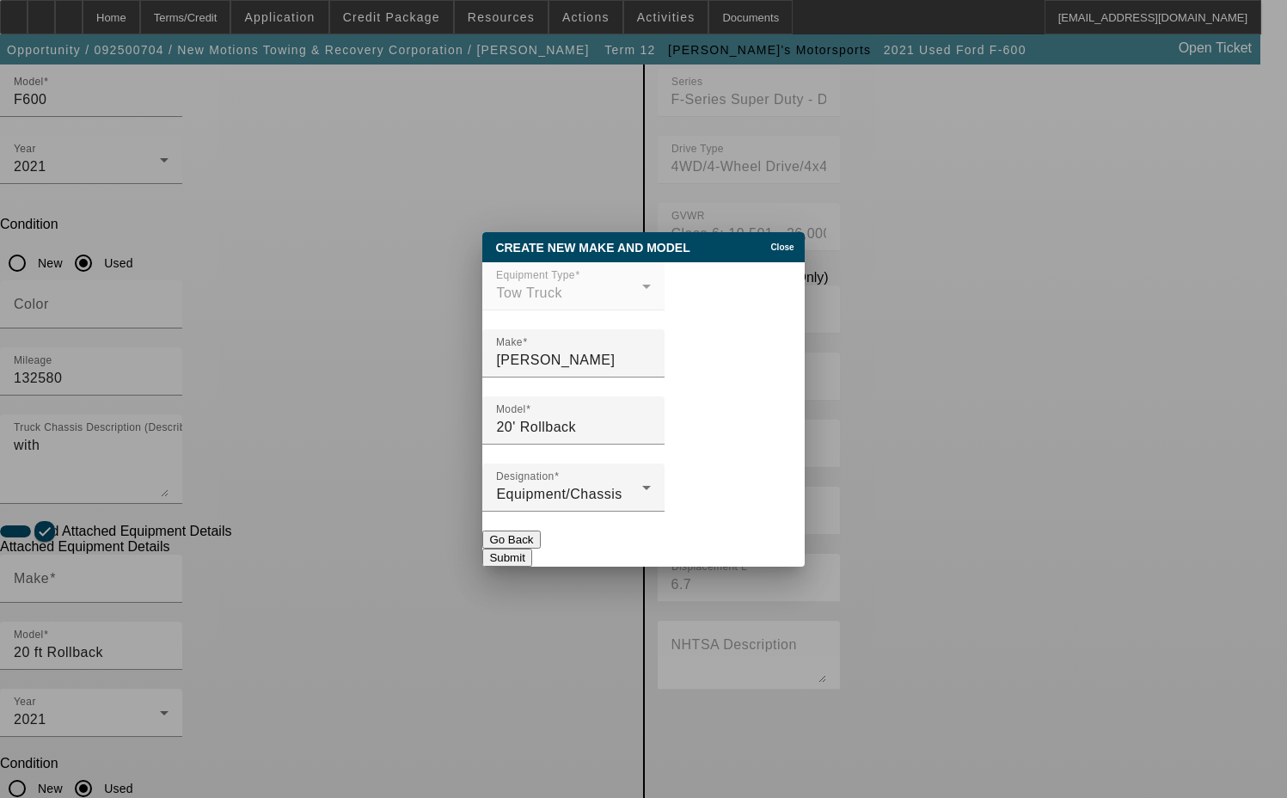
drag, startPoint x: 796, startPoint y: 543, endPoint x: 782, endPoint y: 552, distance: 16.2
click at [794, 548] on div "Submit" at bounding box center [642, 557] width 321 height 18
click at [531, 559] on button "Submit" at bounding box center [506, 557] width 49 height 18
type input "[PERSON_NAME]"
type input "20' Rollback"
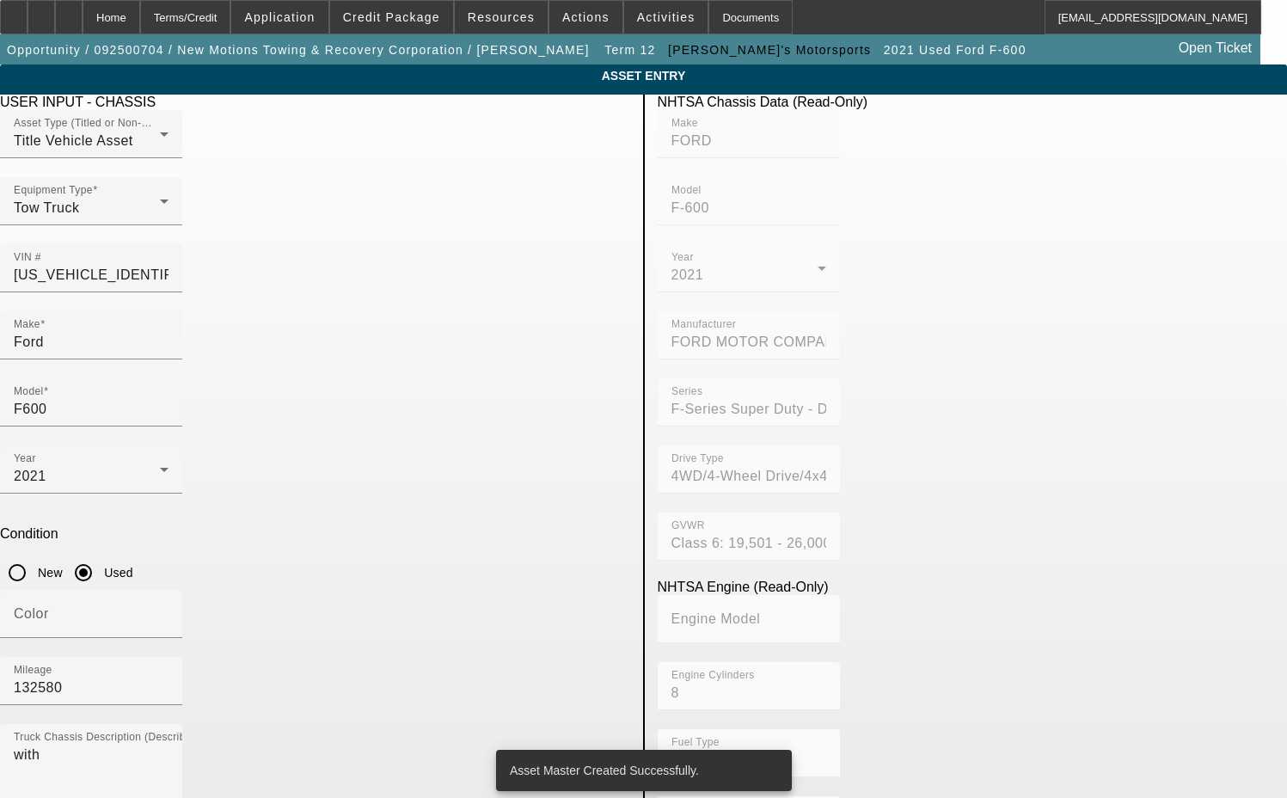
scroll to position [309, 0]
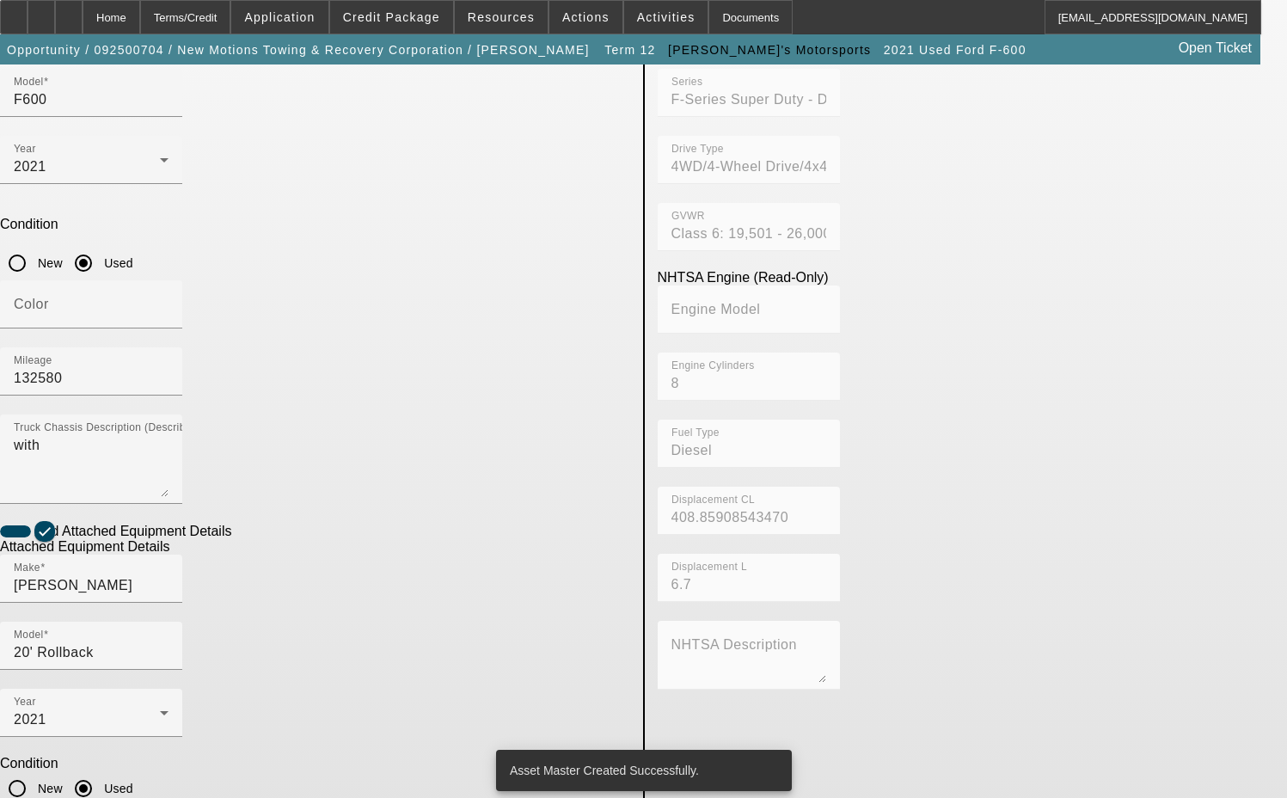
drag, startPoint x: 251, startPoint y: 600, endPoint x: 134, endPoint y: 607, distance: 117.1
click at [134, 606] on app-asset-collateral-manage "ASSET ENTRY Delete asset USER INPUT - CHASSIS Asset Type (Titled or Non-Titled)…" at bounding box center [643, 423] width 1287 height 1337
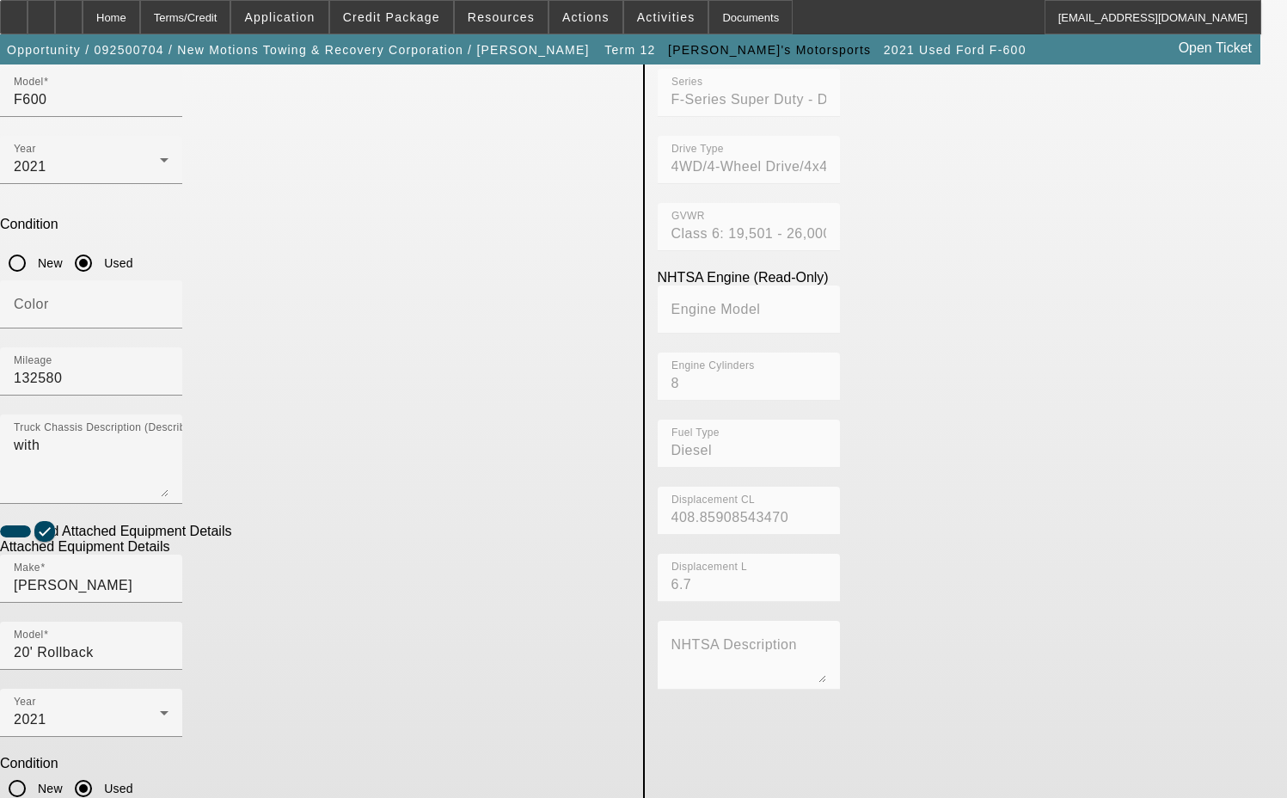
type textarea "includes all accessories, attachments and options."
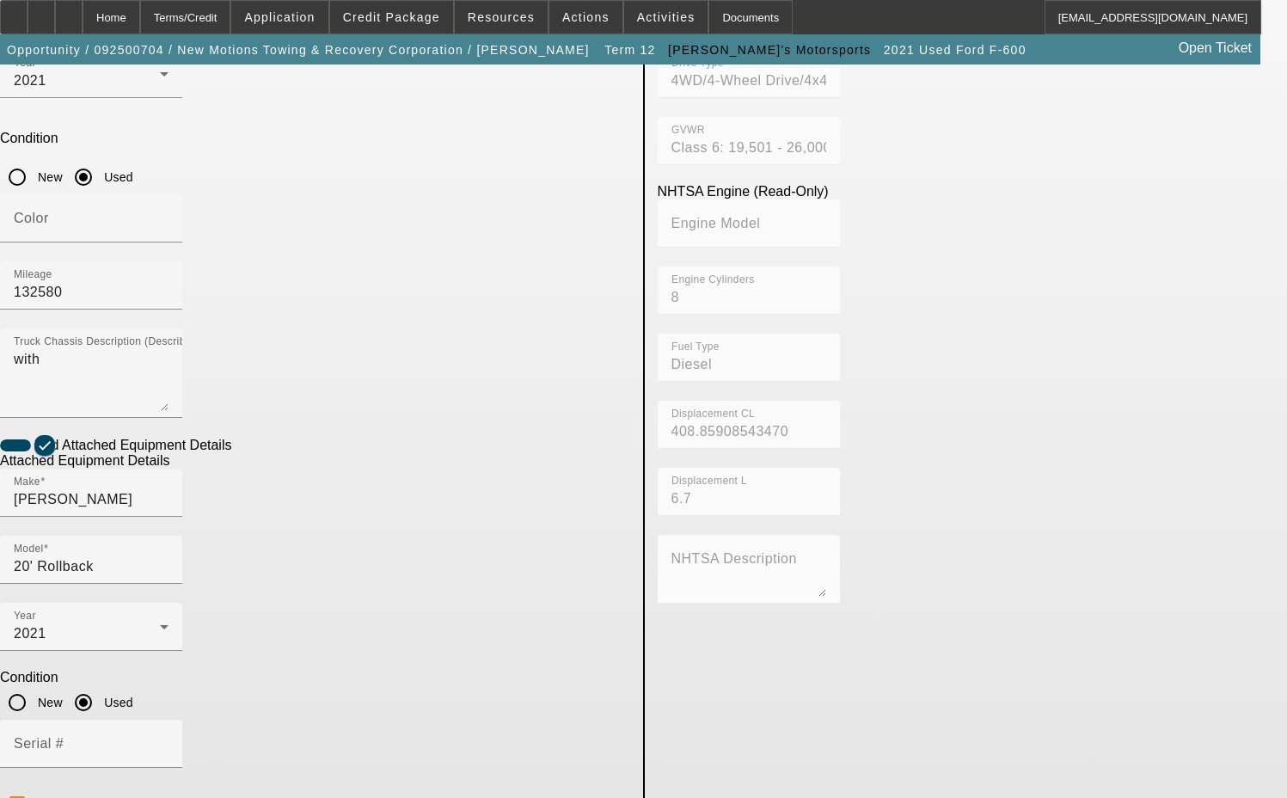
drag, startPoint x: 260, startPoint y: 688, endPoint x: 307, endPoint y: 675, distance: 48.2
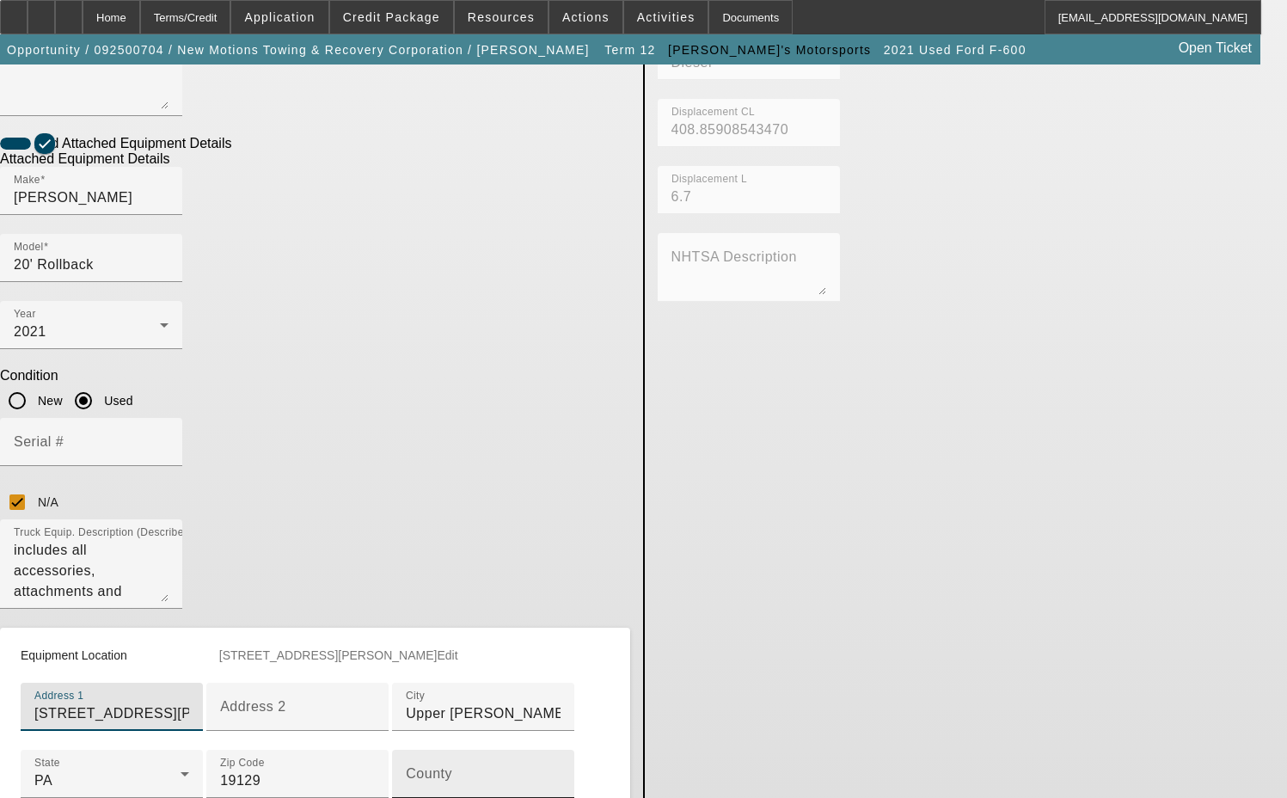
scroll to position [739, 0]
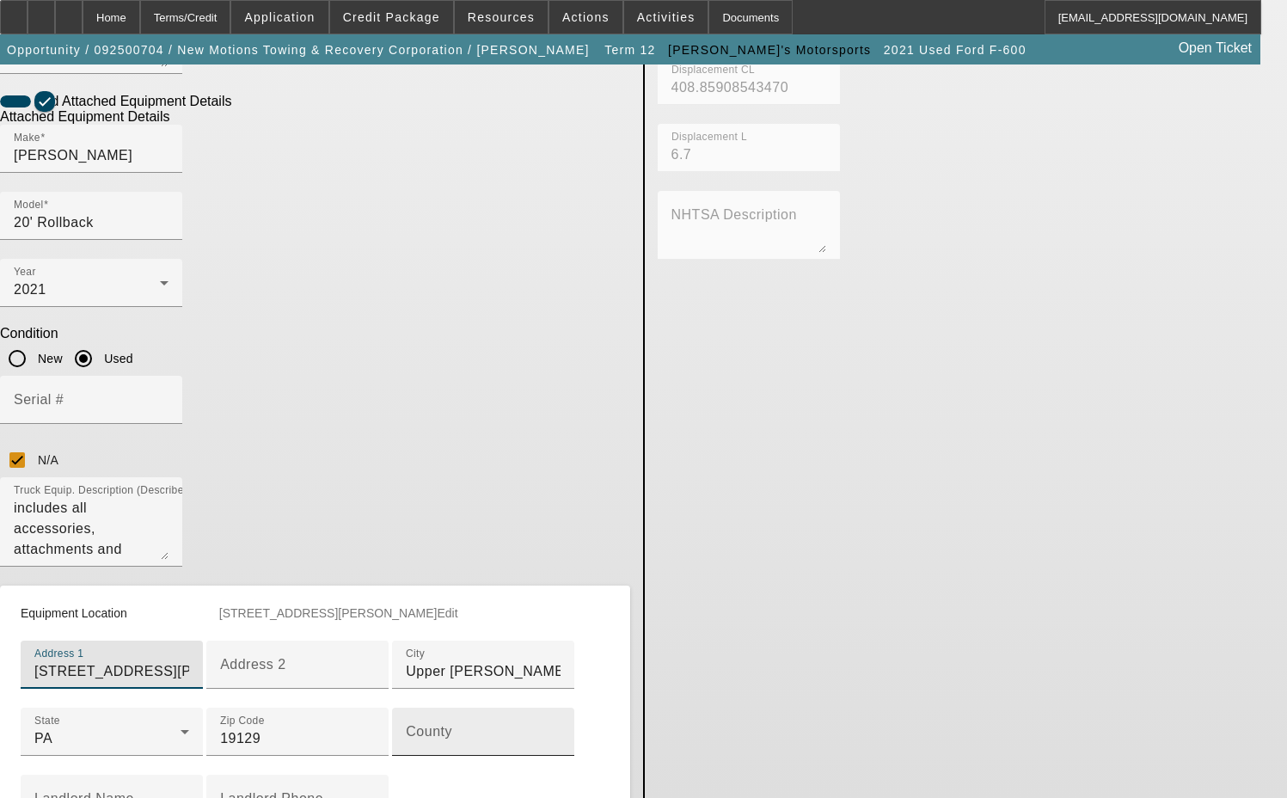
type input "[STREET_ADDRESS][PERSON_NAME]"
click at [406, 724] on mat-label "County" at bounding box center [429, 731] width 46 height 15
click at [406, 728] on input "County" at bounding box center [483, 738] width 155 height 21
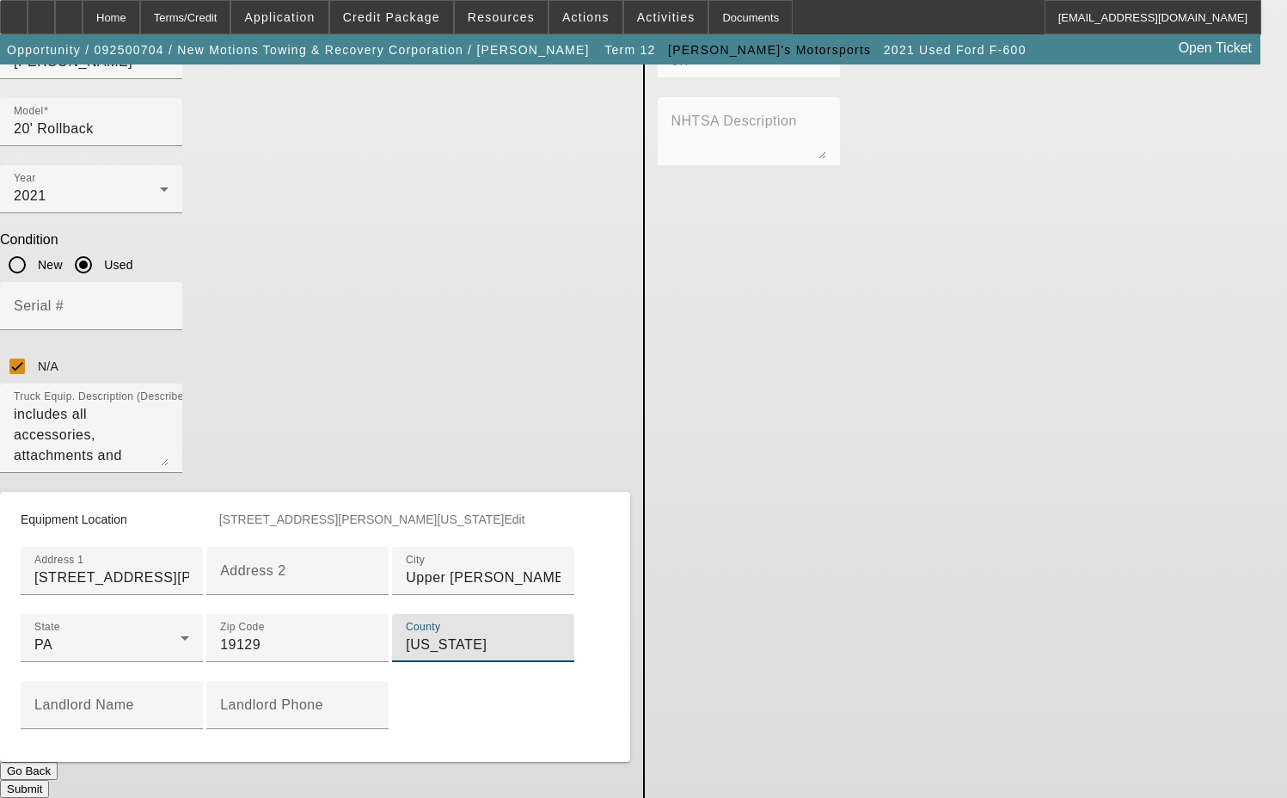
scroll to position [897, 0]
type input "[US_STATE]"
click at [49, 780] on button "Submit" at bounding box center [24, 789] width 49 height 18
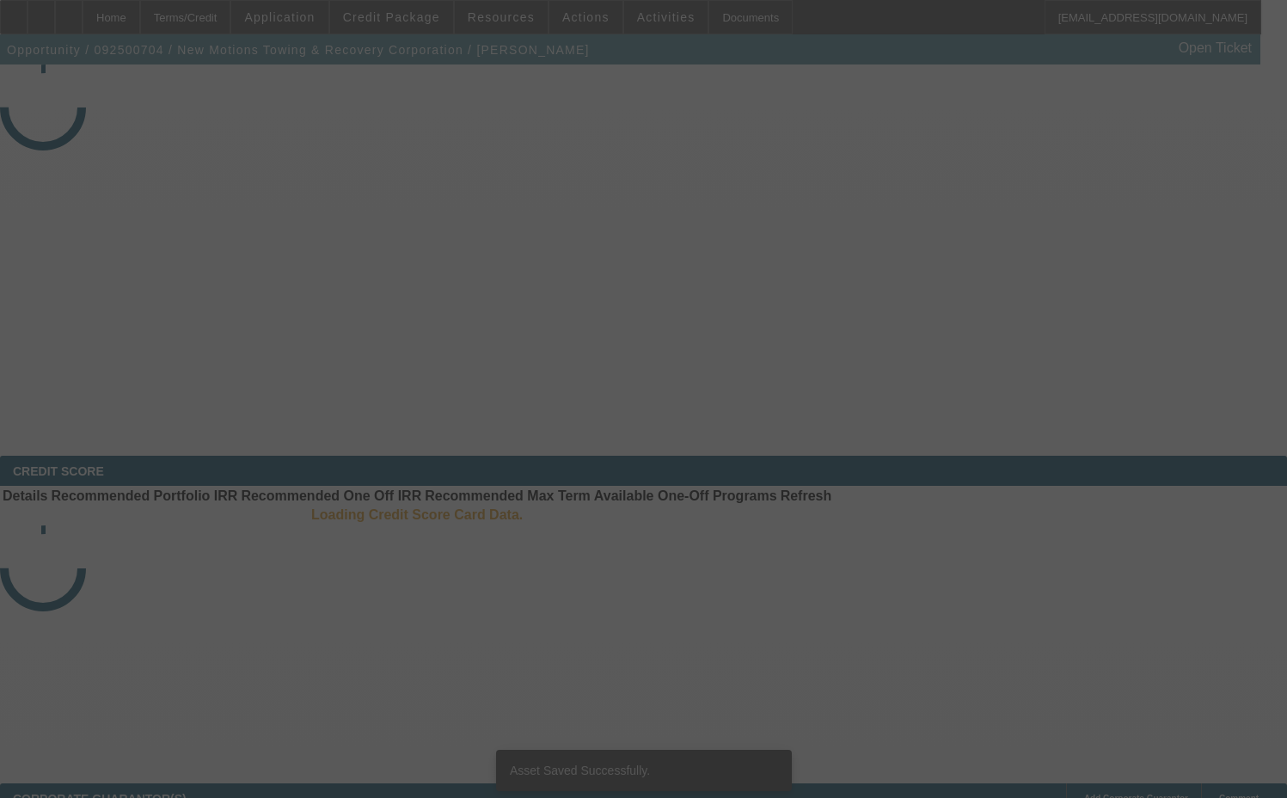
select select "3"
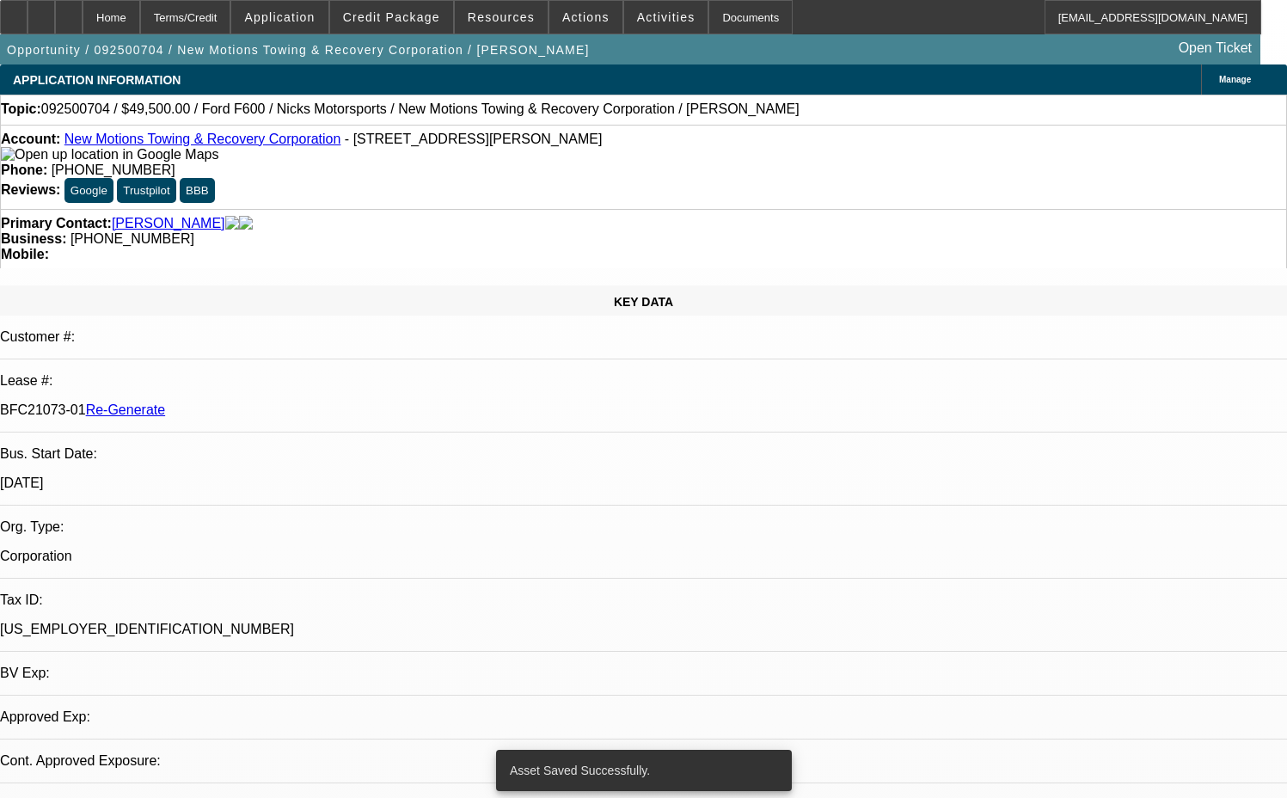
select select "0"
select select "0.1"
select select "4"
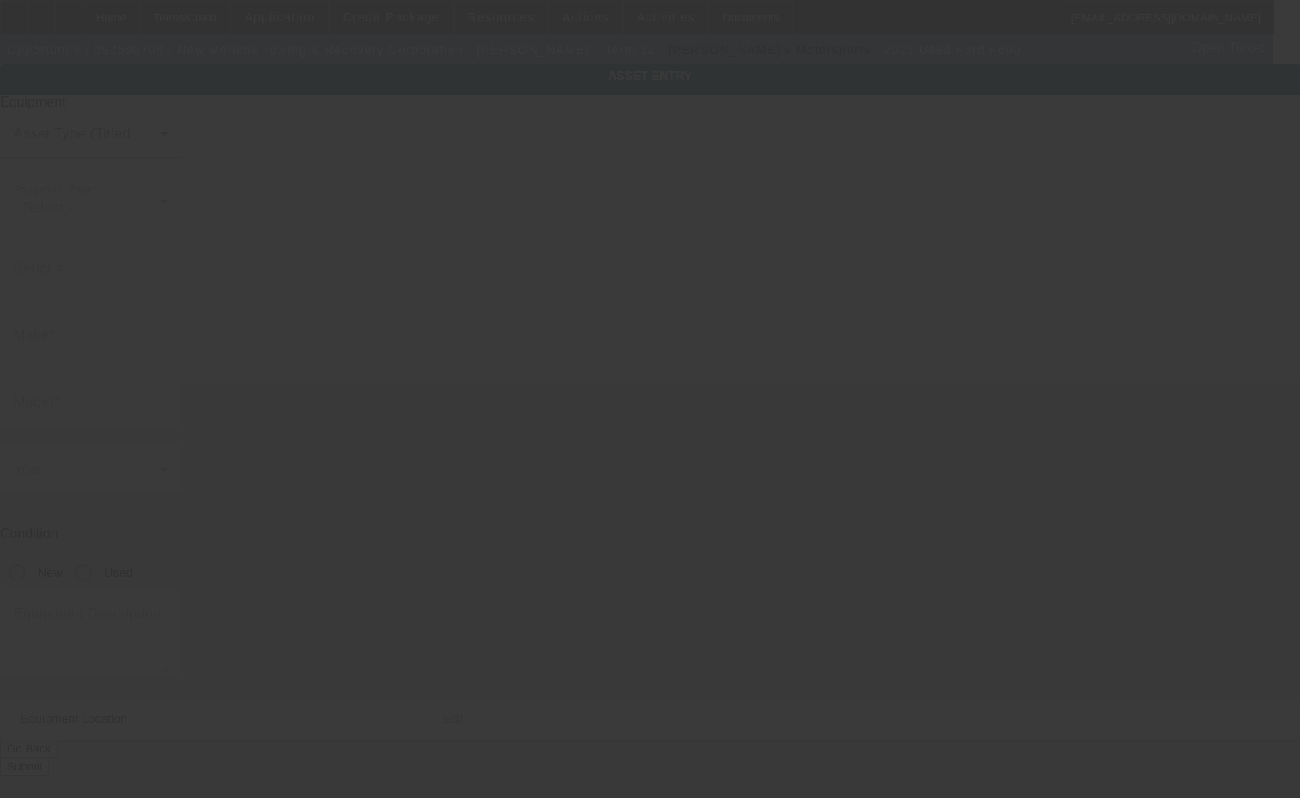
type input "[US_VEHICLE_IDENTIFICATION_NUMBER]"
type input "Ford"
type input "F600"
radio input "true"
type textarea "with"
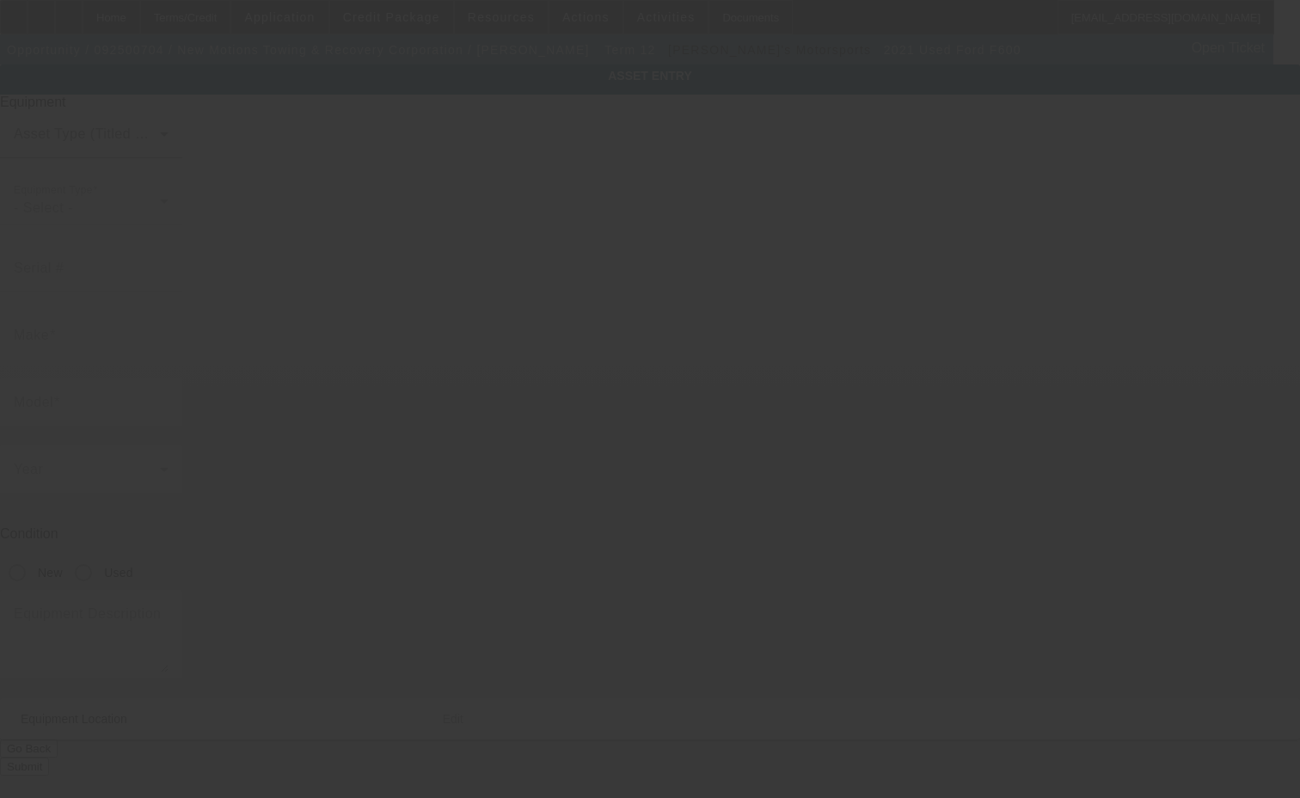
type input "[STREET_ADDRESS][PERSON_NAME]"
type input "Upper [PERSON_NAME]"
type input "19129"
type input "[US_STATE]"
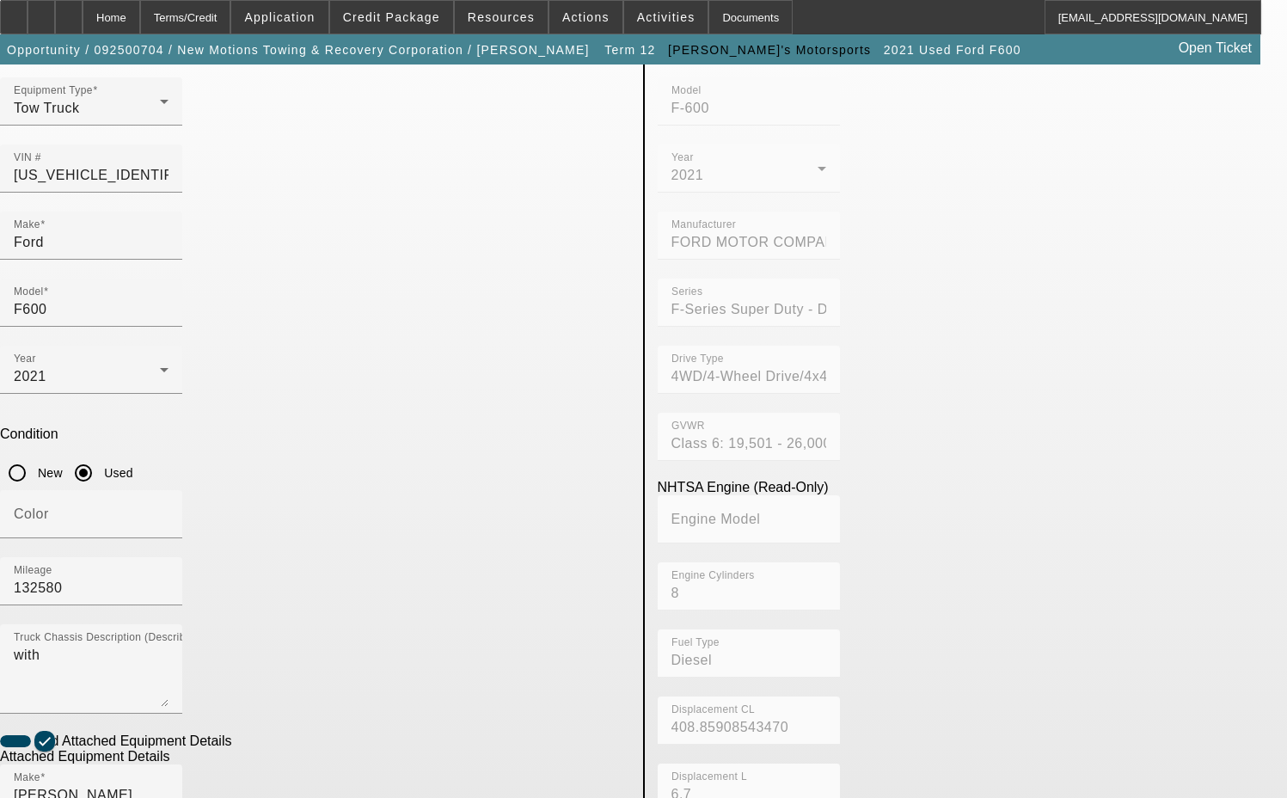
scroll to position [309, 0]
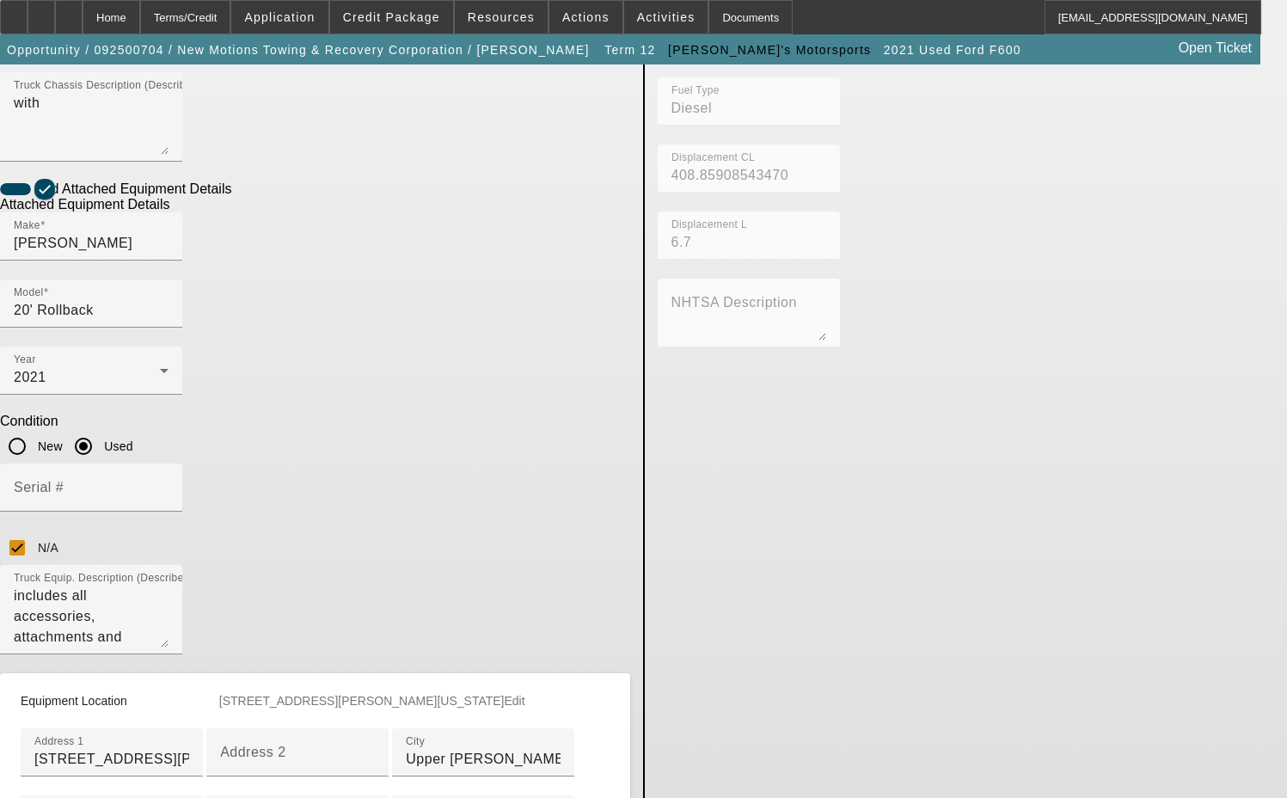
scroll to position [653, 0]
drag, startPoint x: 226, startPoint y: 567, endPoint x: 310, endPoint y: 549, distance: 86.1
click at [406, 747] on input "Upper [PERSON_NAME]" at bounding box center [483, 757] width 155 height 21
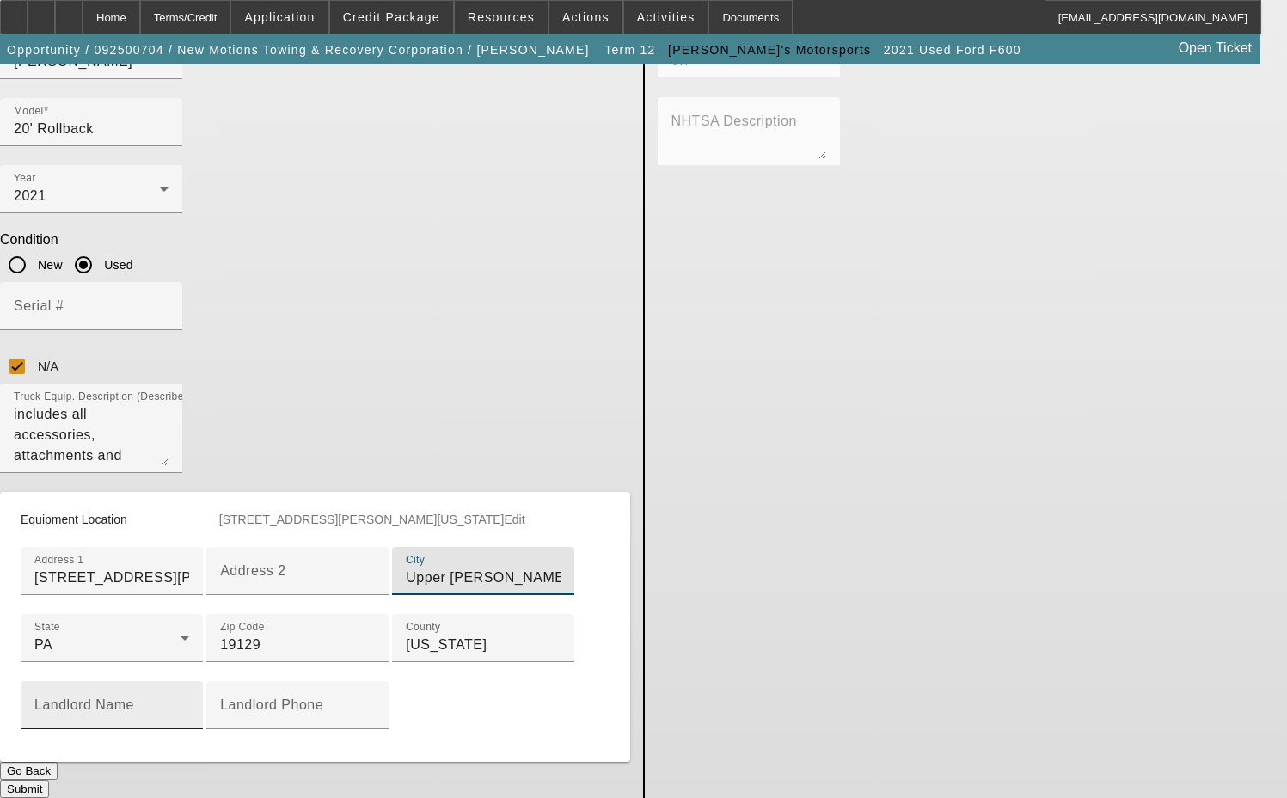
scroll to position [897, 0]
type input "Upper [PERSON_NAME]"
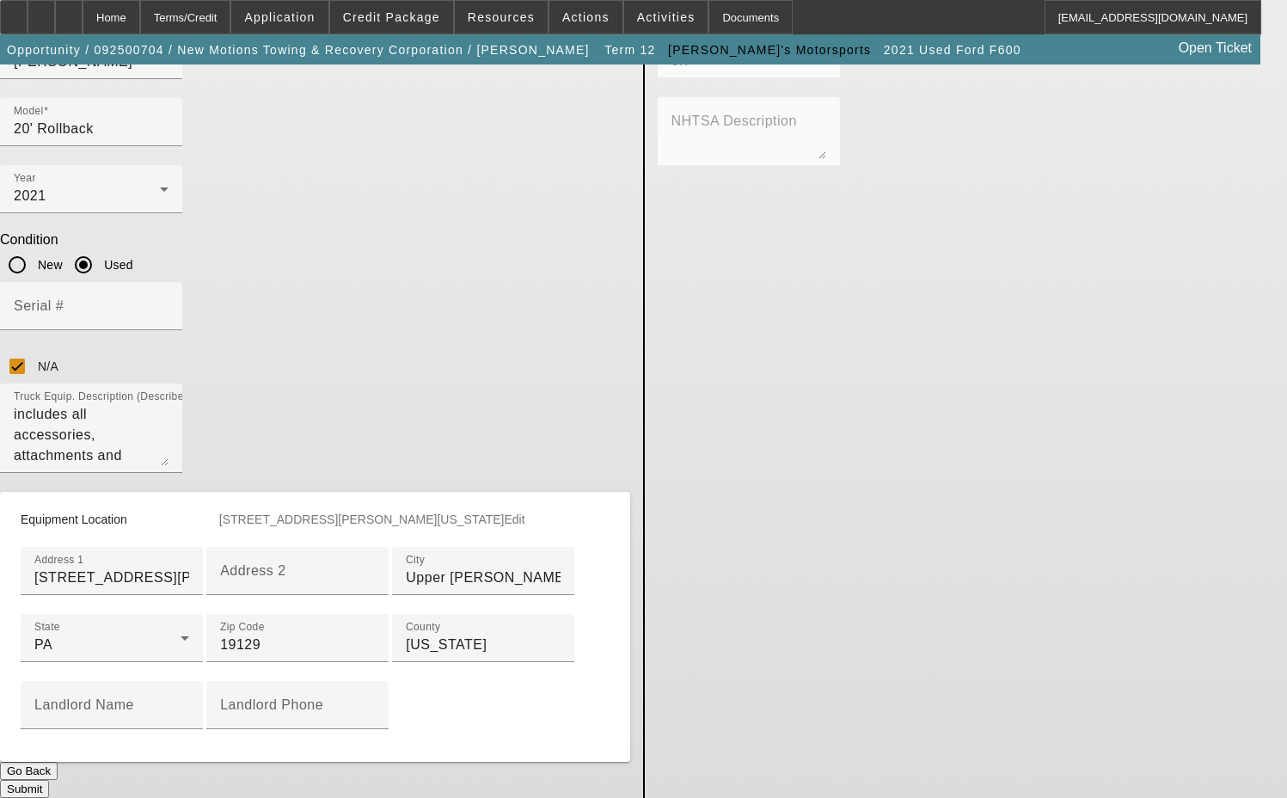
click at [49, 780] on button "Submit" at bounding box center [24, 789] width 49 height 18
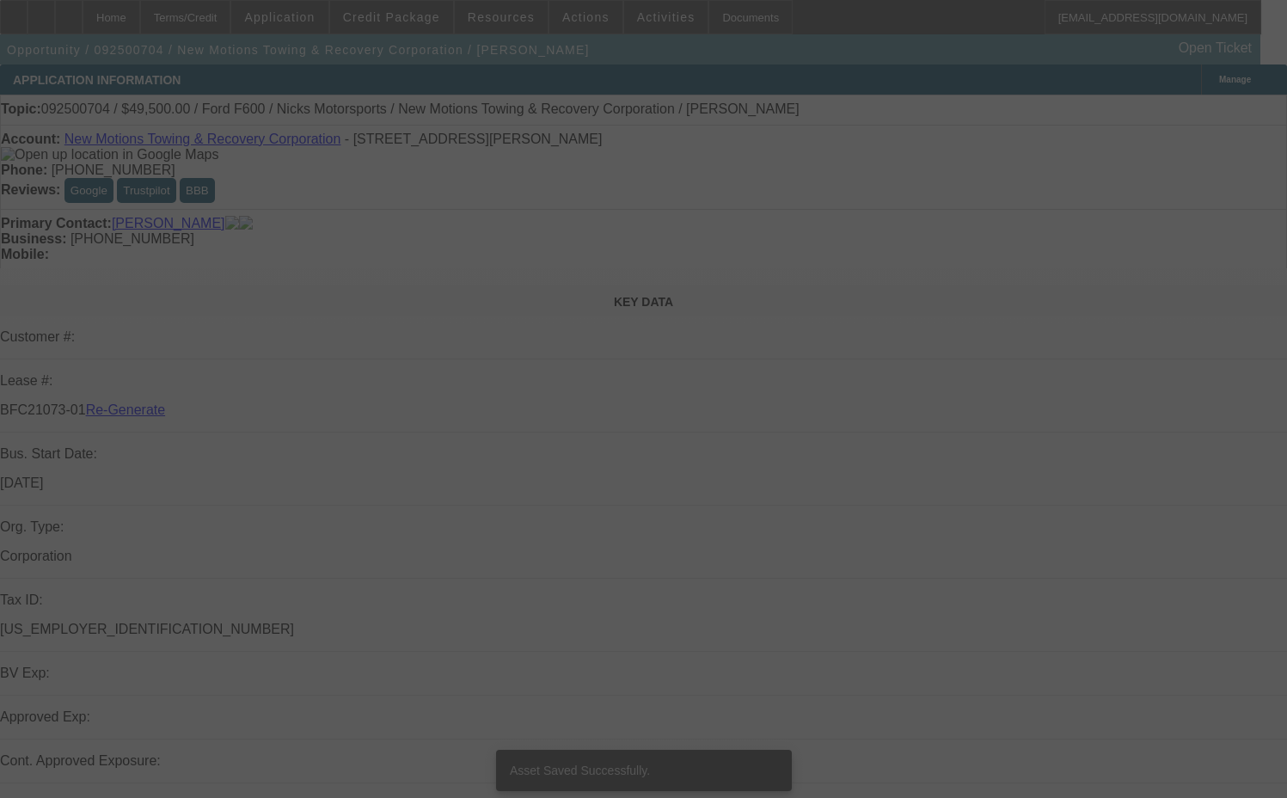
select select "3"
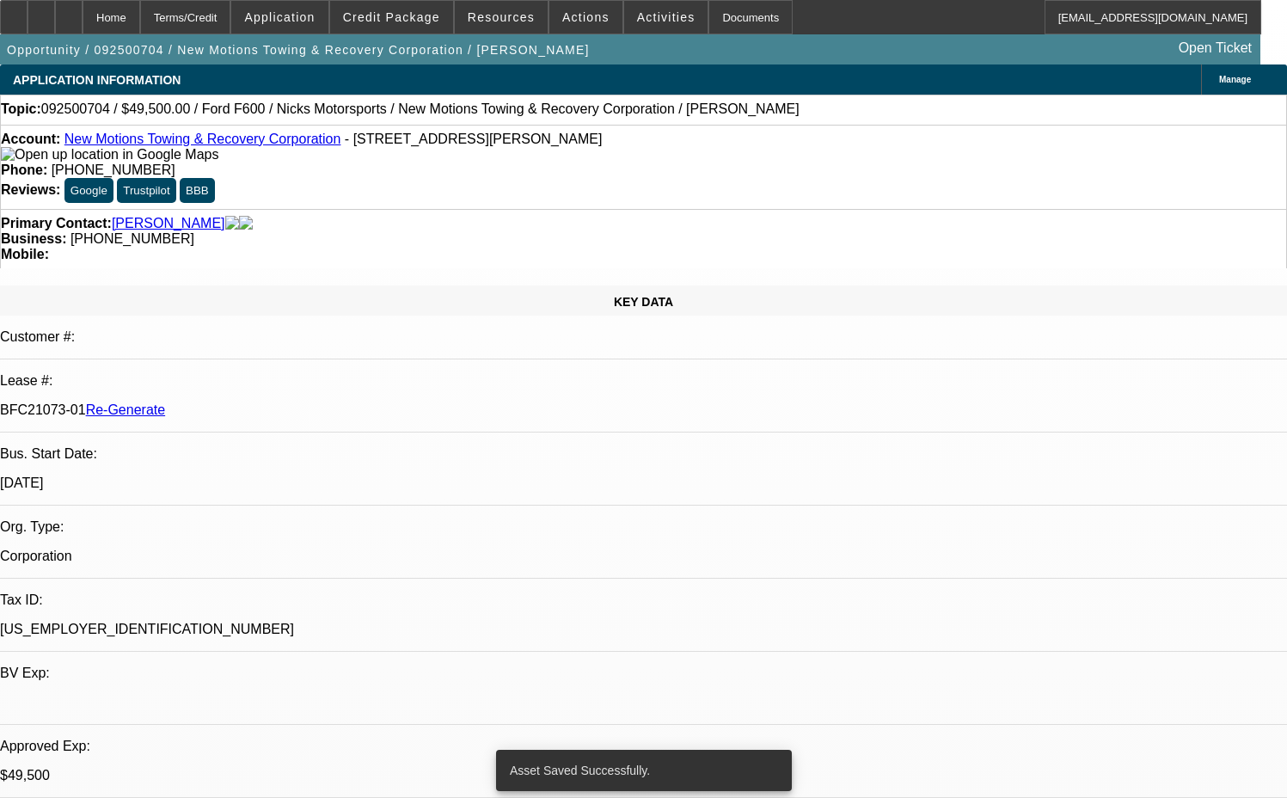
select select "0"
select select "0.1"
select select "4"
